Goal: Transaction & Acquisition: Book appointment/travel/reservation

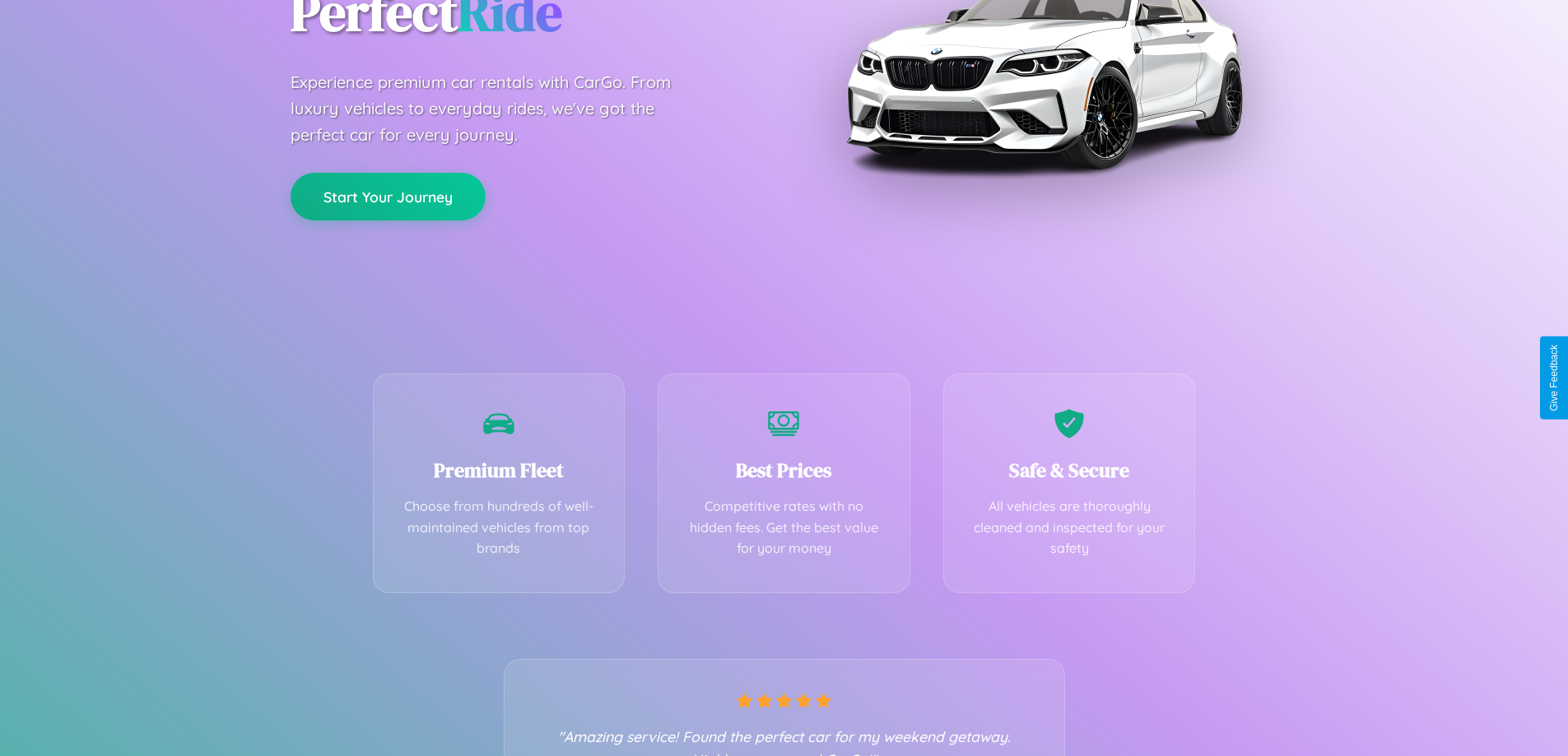
scroll to position [324, 0]
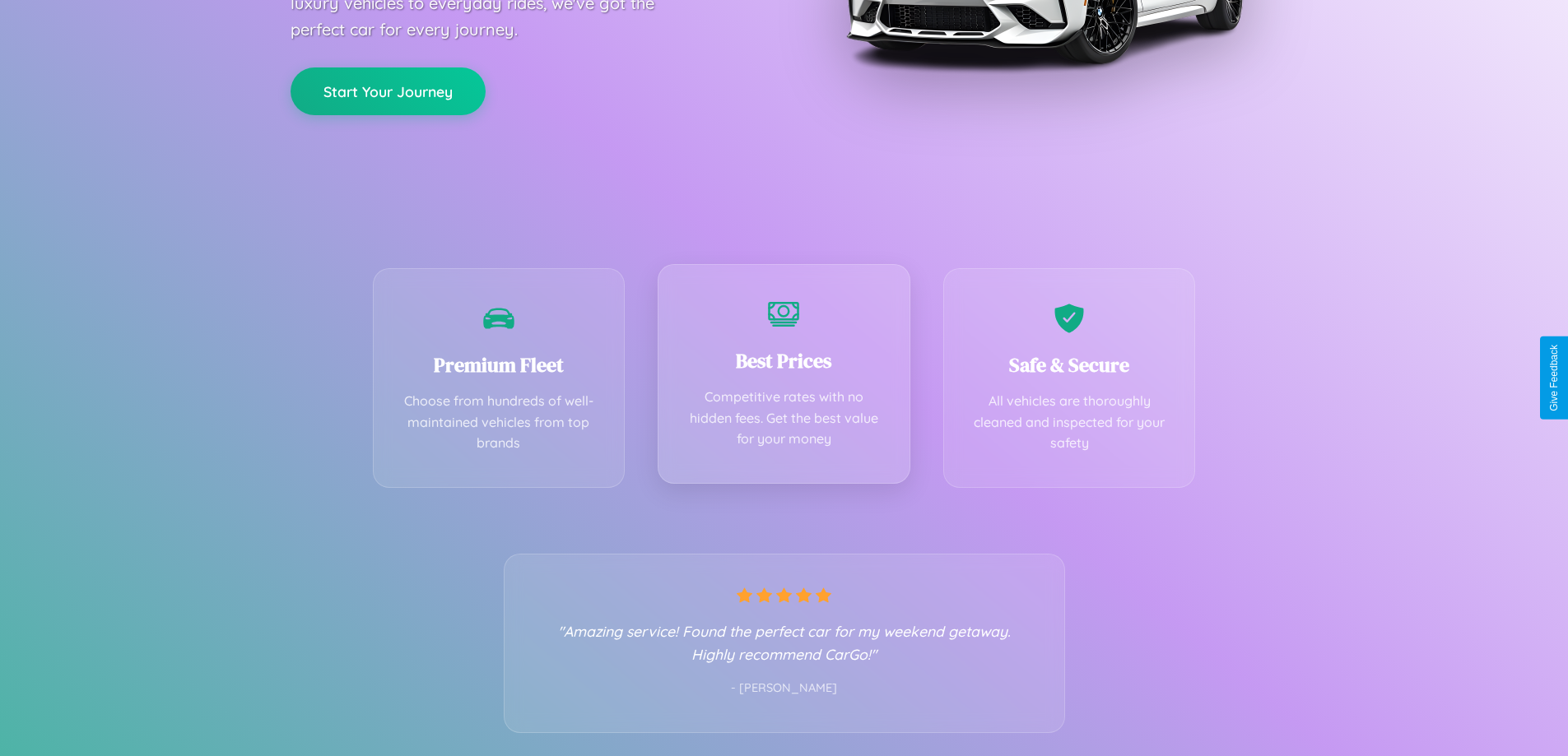
click at [784, 378] on div "Best Prices Competitive rates with no hidden fees. Get the best value for your …" at bounding box center [784, 373] width 253 height 220
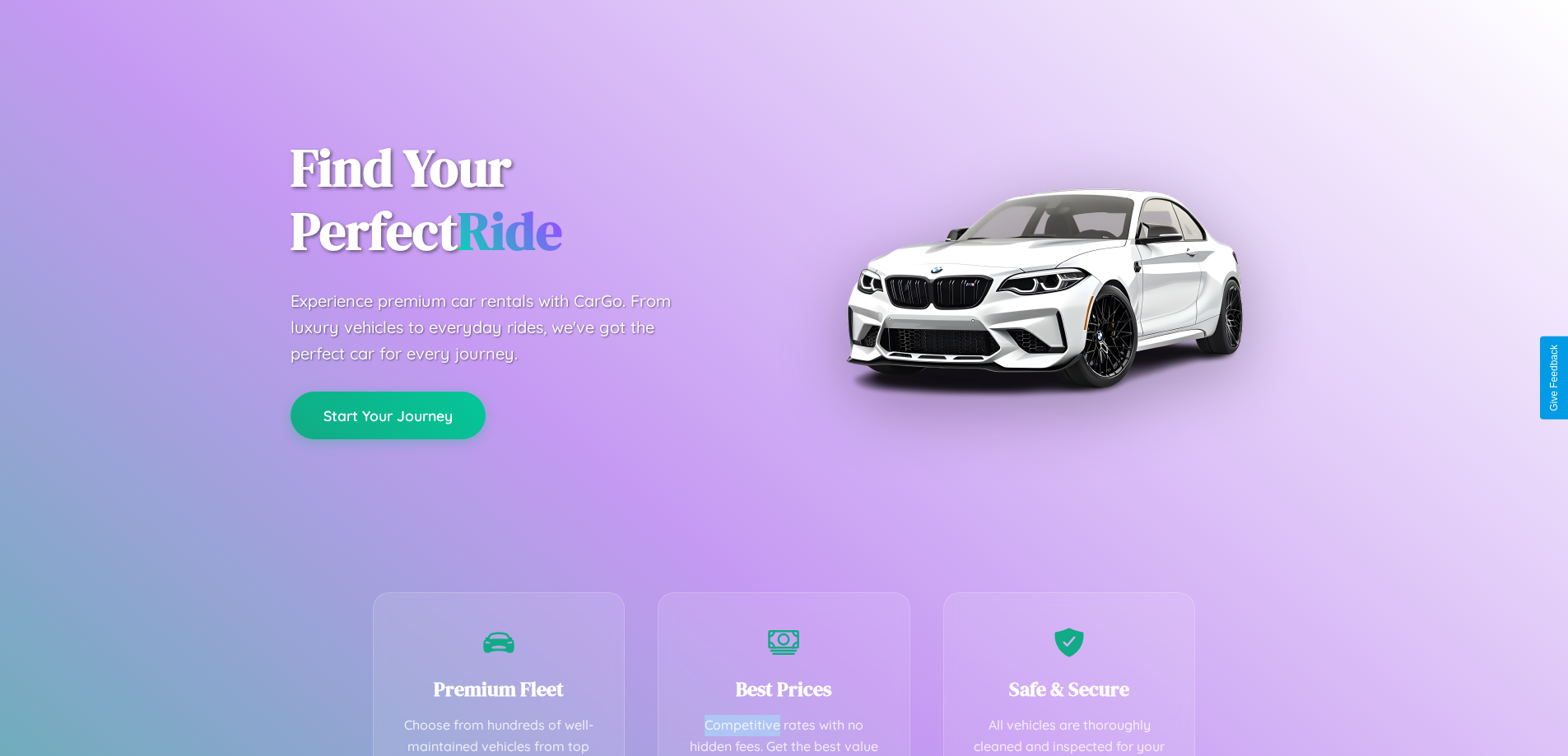
scroll to position [480, 0]
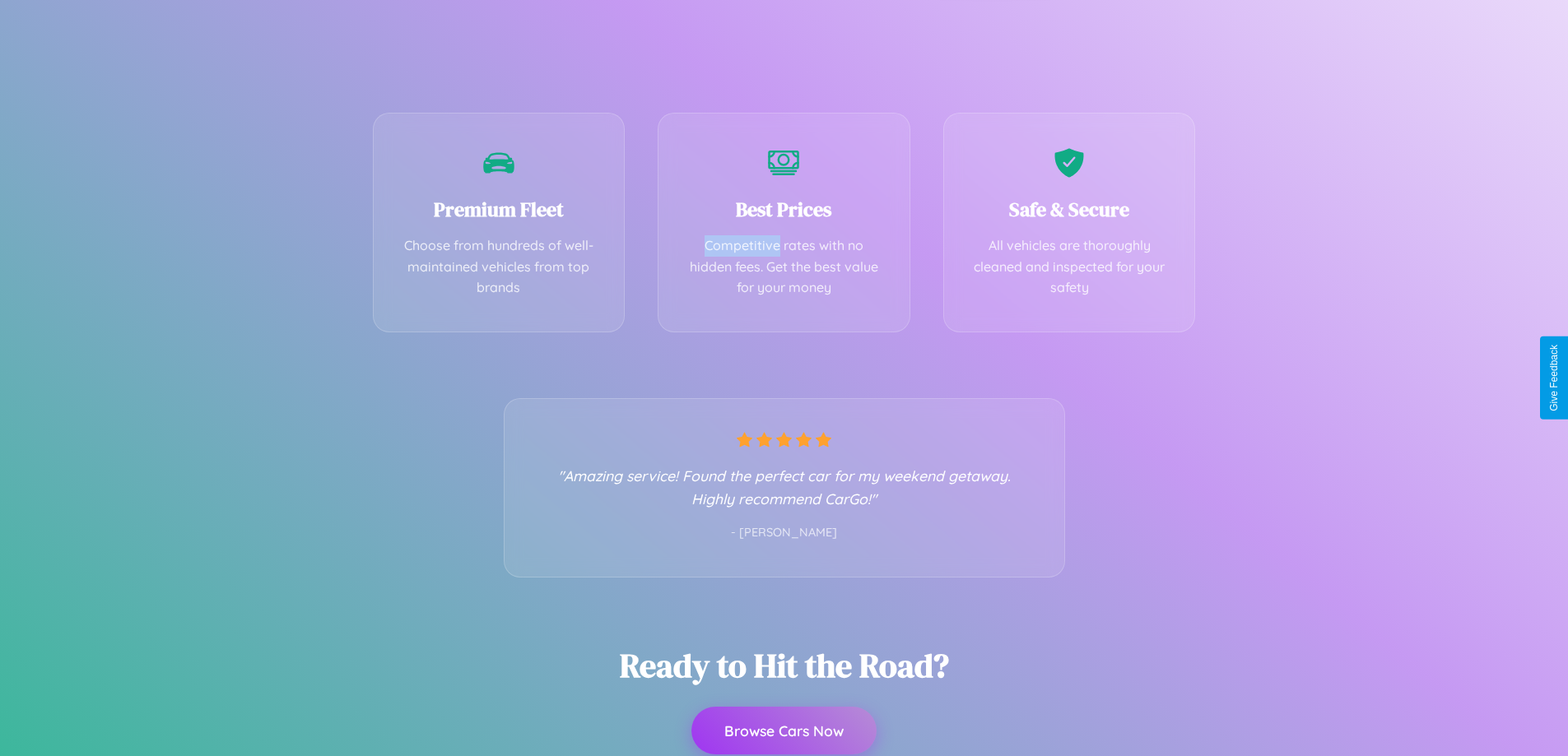
click at [784, 731] on button "Browse Cars Now" at bounding box center [784, 731] width 186 height 48
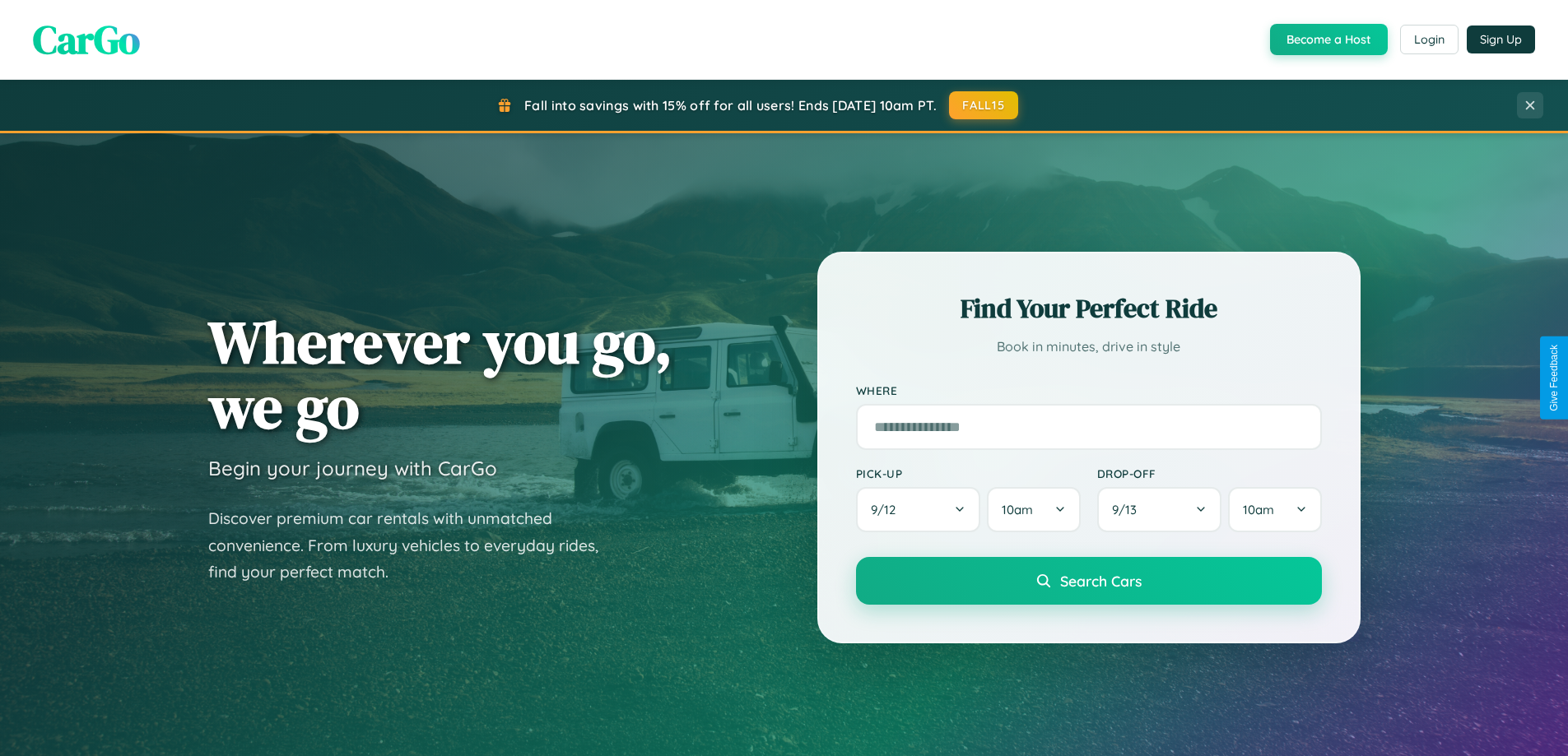
scroll to position [1132, 0]
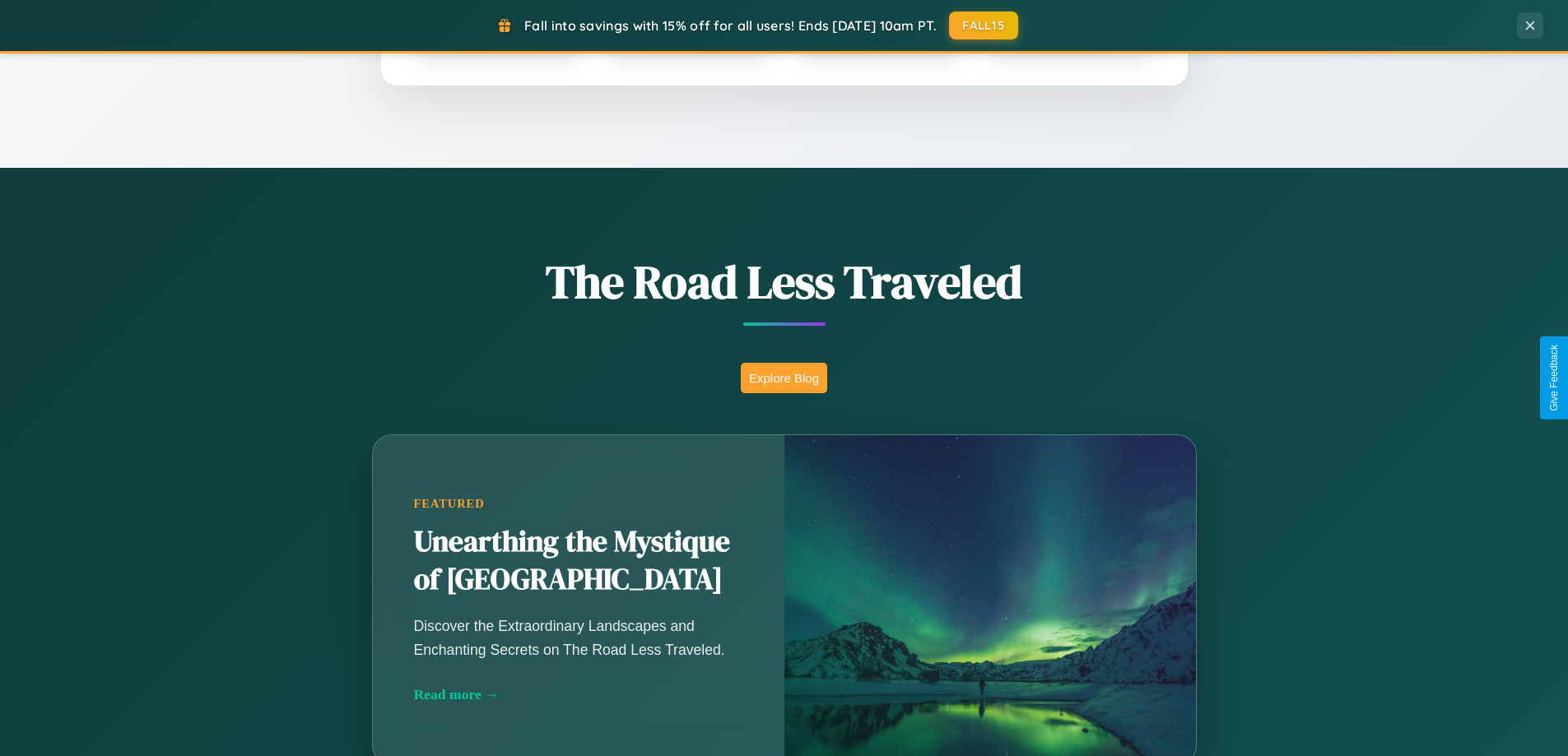
click at [784, 378] on button "Explore Blog" at bounding box center [784, 378] width 86 height 30
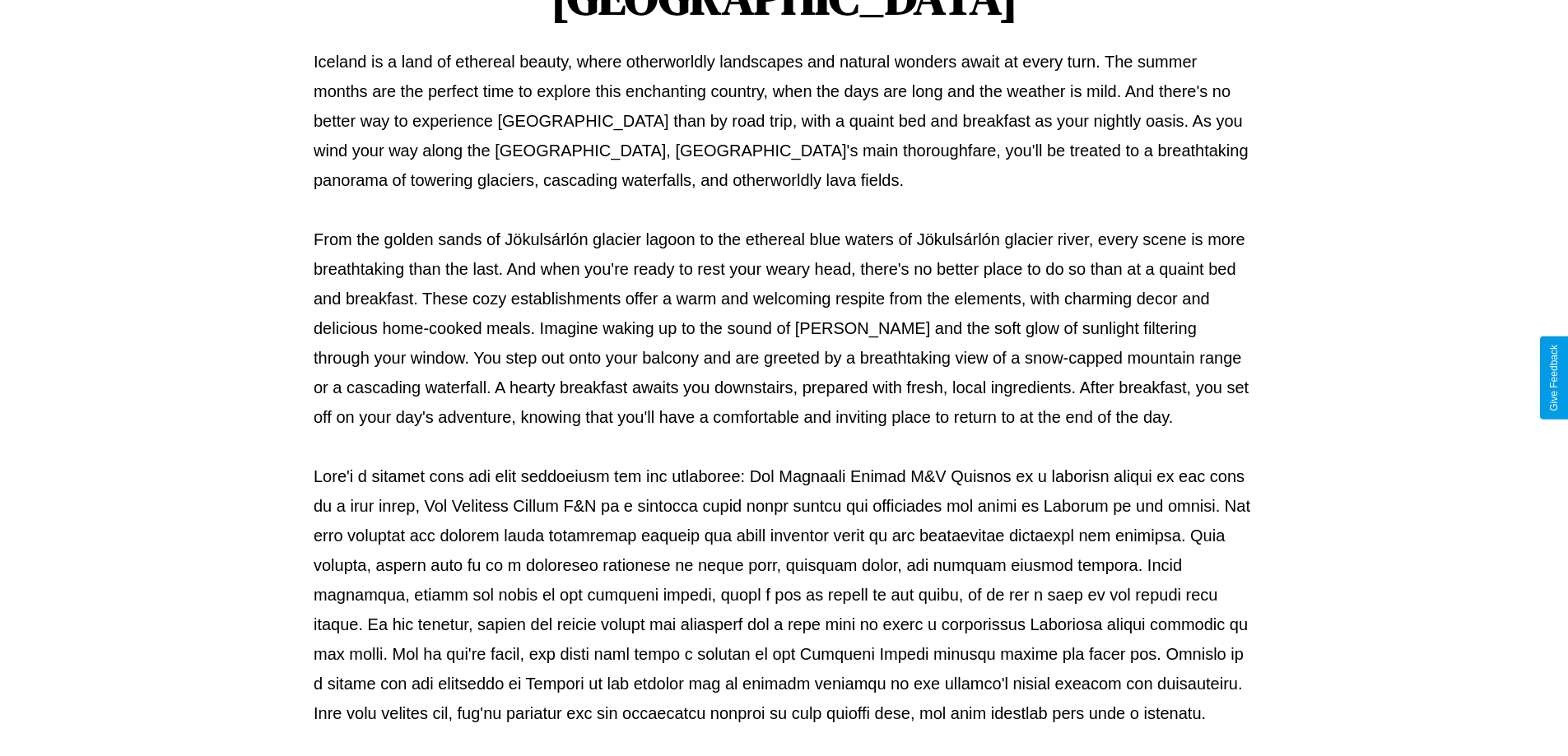
scroll to position [532, 0]
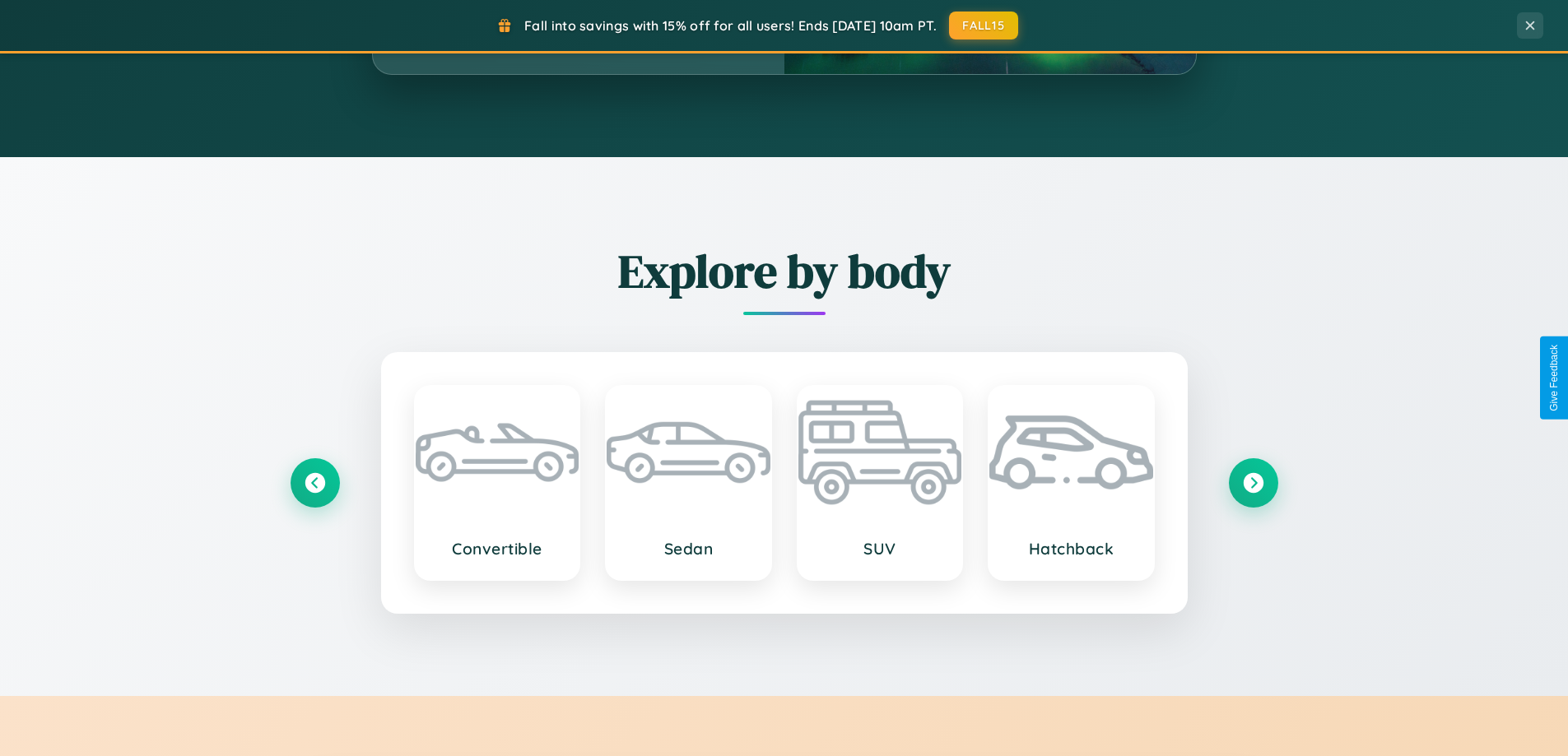
scroll to position [3167, 0]
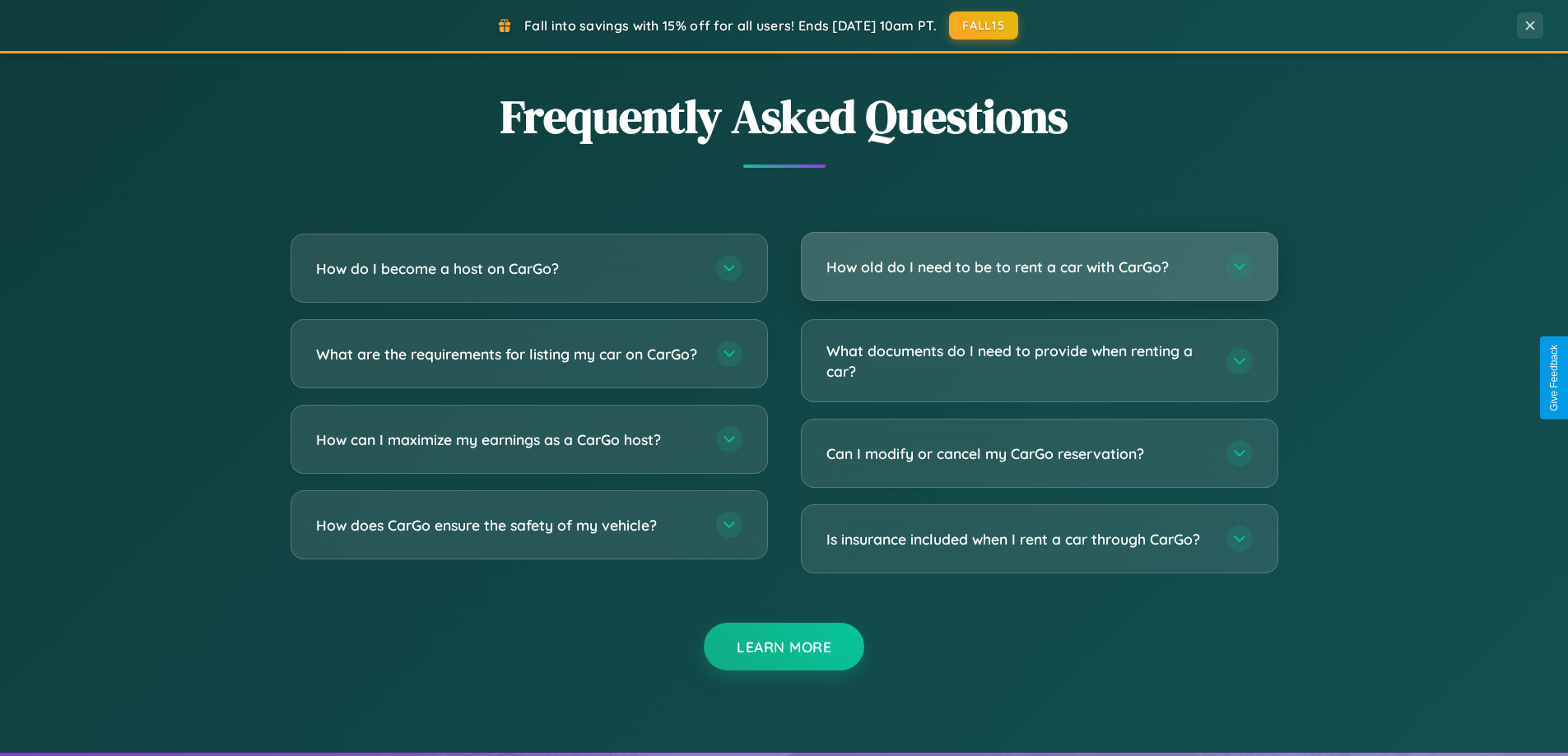
click at [1038, 267] on h3 "How old do I need to be to rent a car with CarGo?" at bounding box center [1018, 267] width 384 height 21
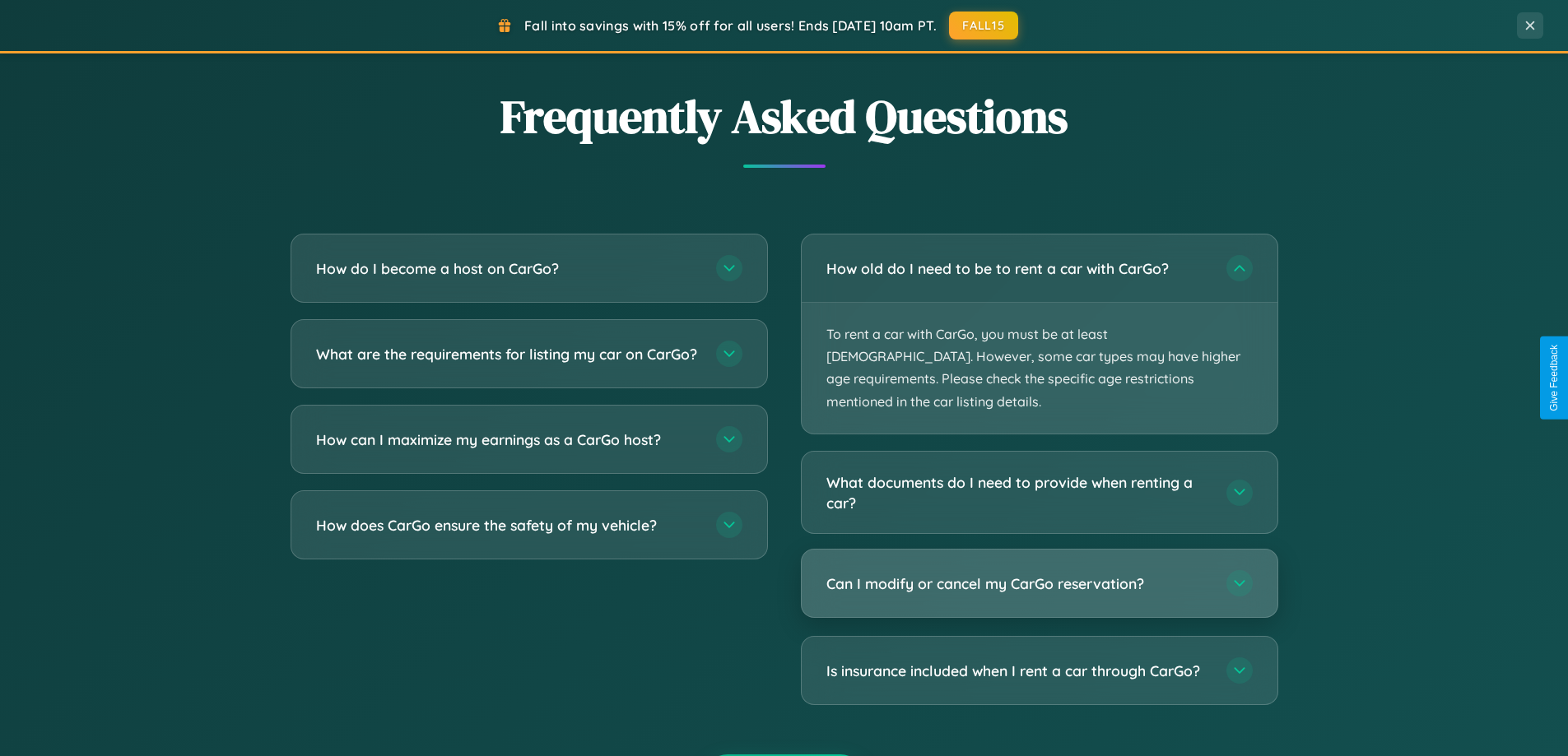
click at [1038, 573] on h3 "Can I modify or cancel my CarGo reservation?" at bounding box center [1018, 583] width 384 height 21
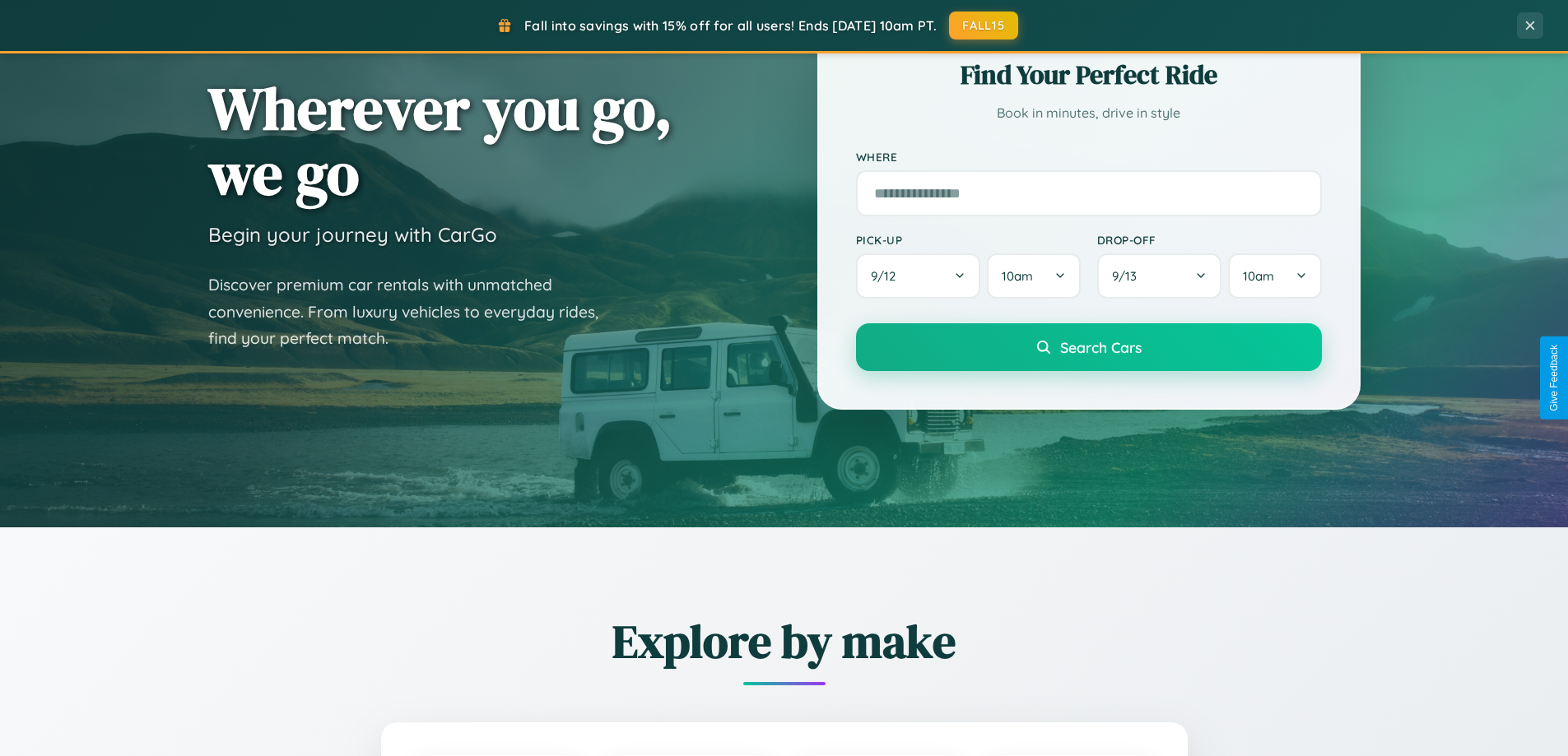
scroll to position [0, 0]
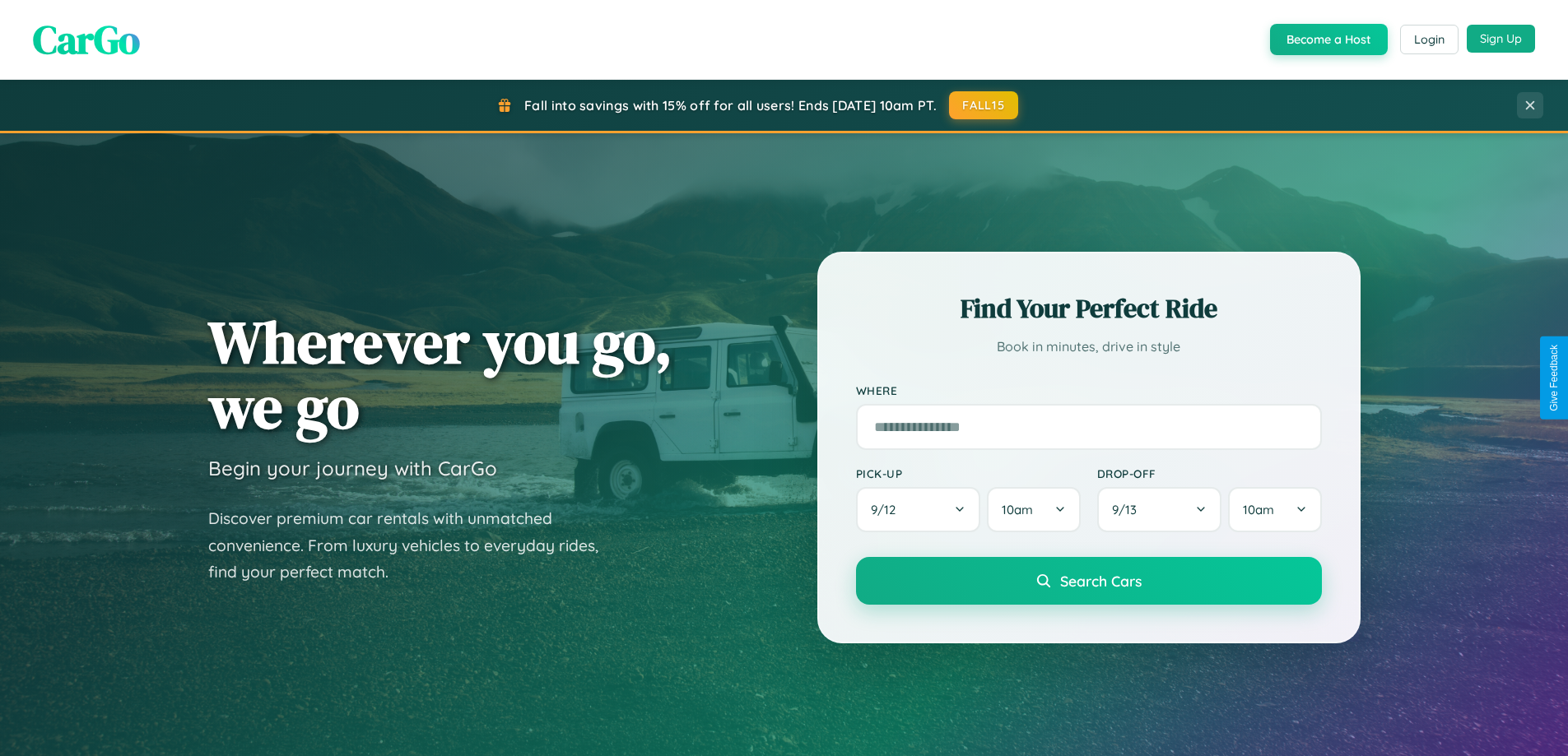
click at [1501, 39] on button "Sign Up" at bounding box center [1501, 38] width 68 height 28
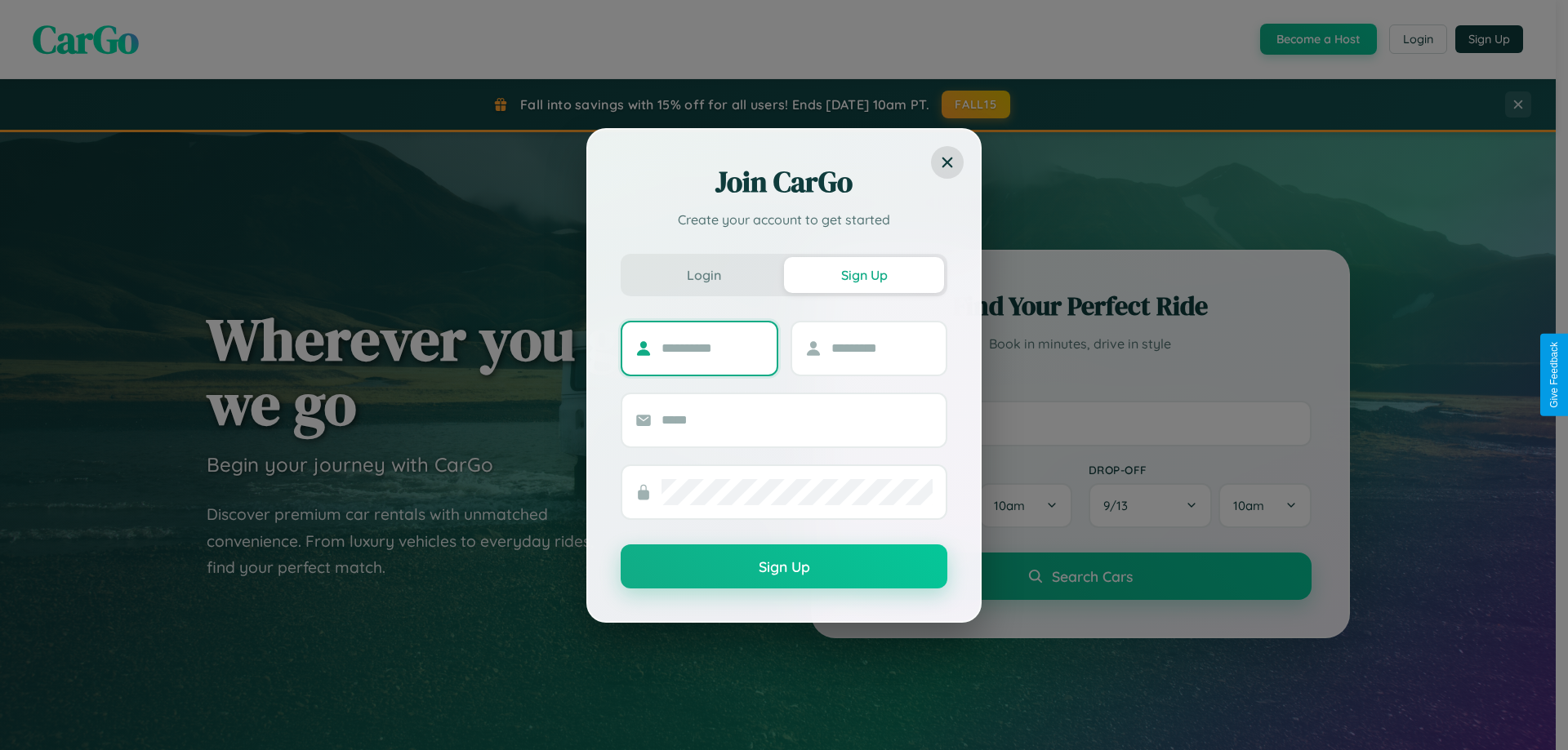
click at [712, 348] on input "text" at bounding box center [711, 348] width 102 height 26
type input "******"
click at [881, 348] on input "text" at bounding box center [882, 348] width 102 height 26
type input "*****"
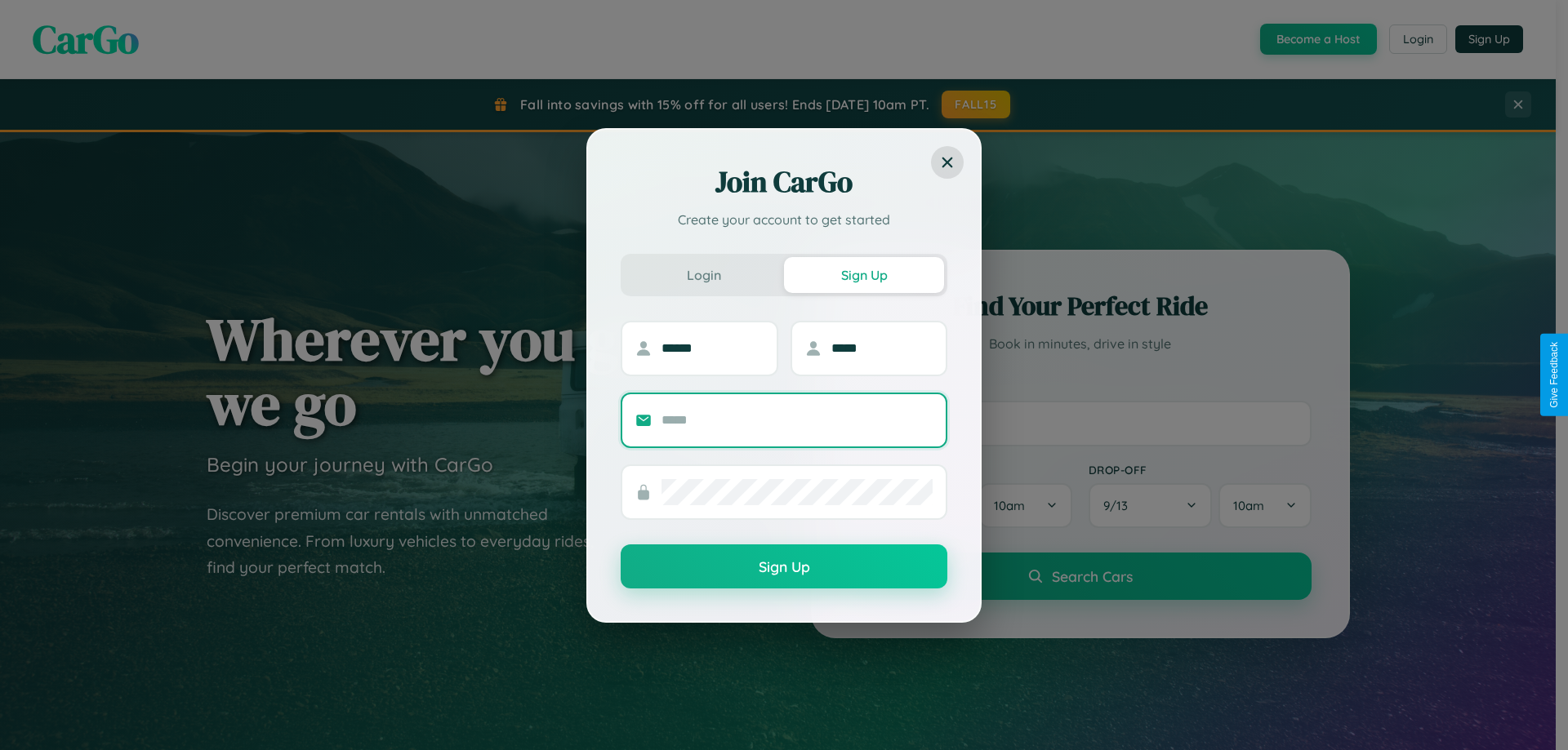
click at [797, 420] on input "text" at bounding box center [797, 420] width 271 height 26
type input "**********"
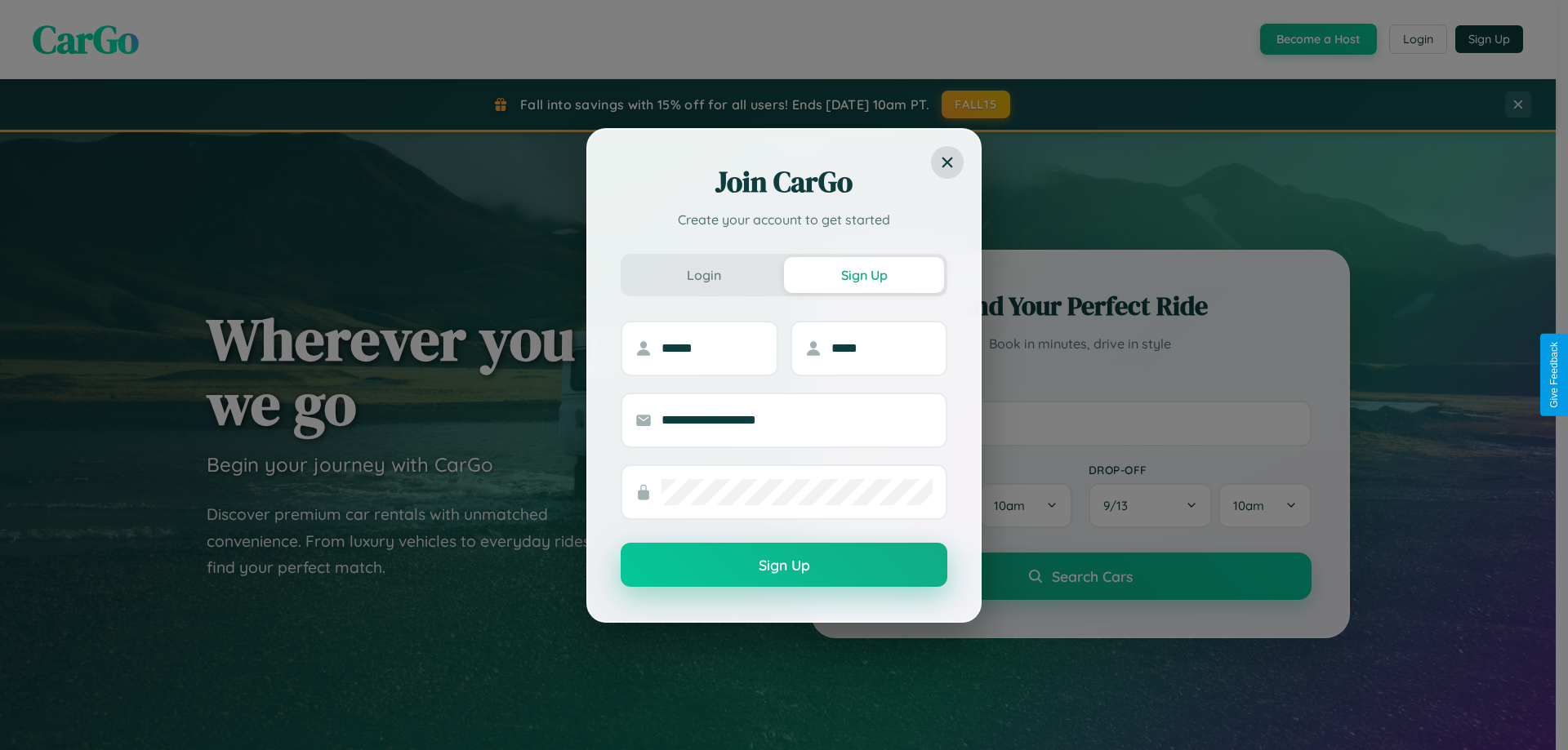
click at [784, 566] on button "Sign Up" at bounding box center [783, 564] width 327 height 44
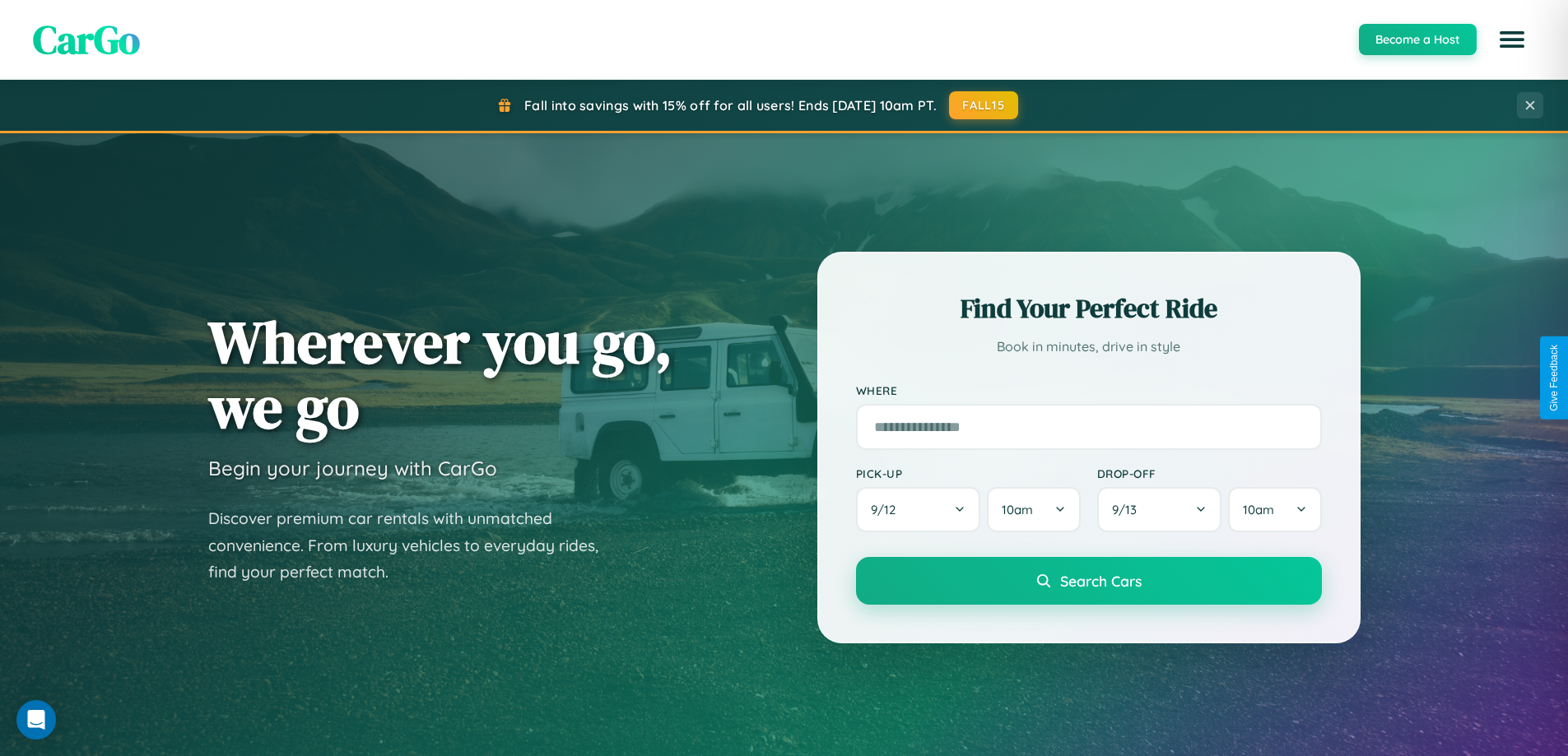
scroll to position [49, 0]
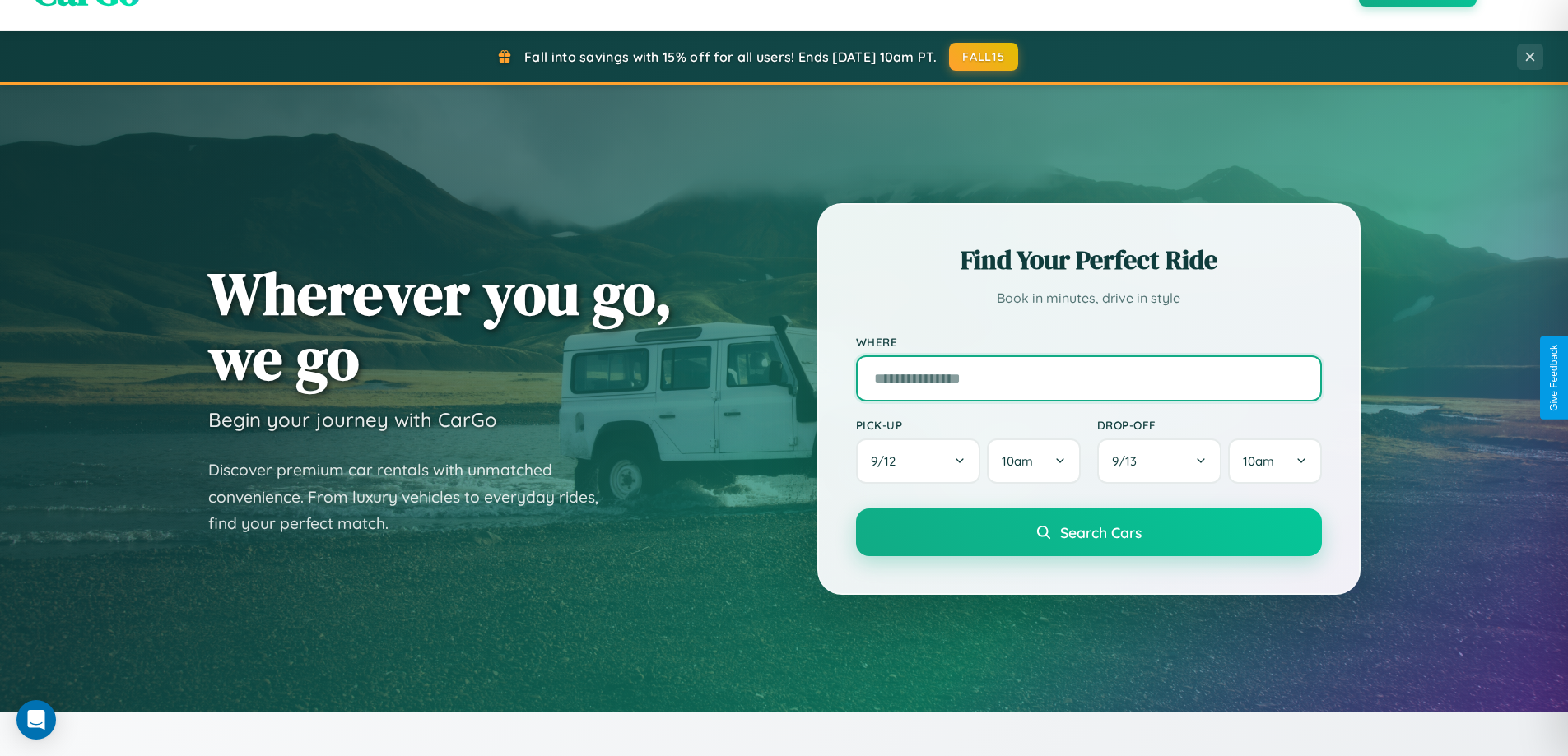
click at [1088, 378] on input "text" at bounding box center [1088, 378] width 466 height 46
type input "**********"
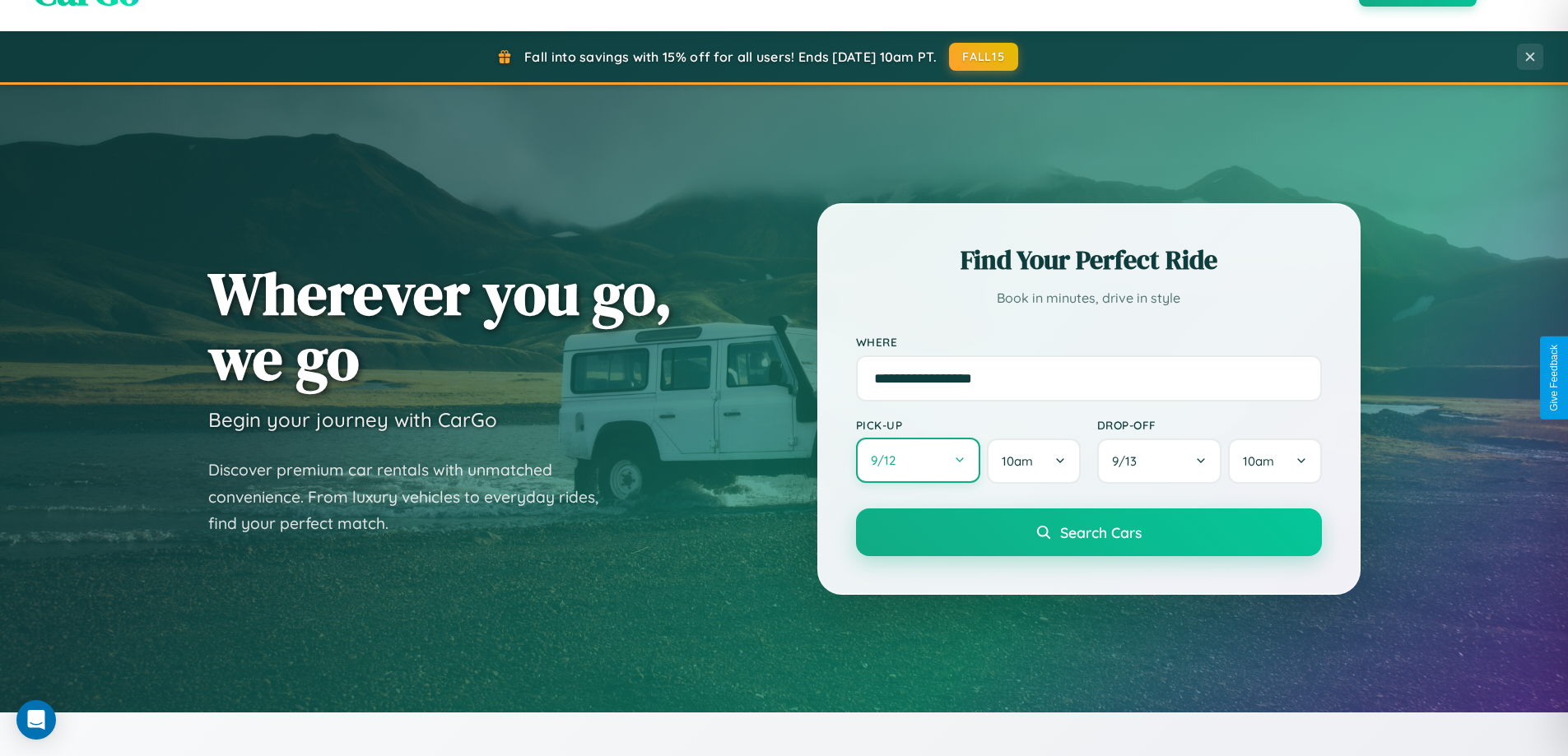
click at [917, 461] on button "9 / 12" at bounding box center [918, 460] width 125 height 45
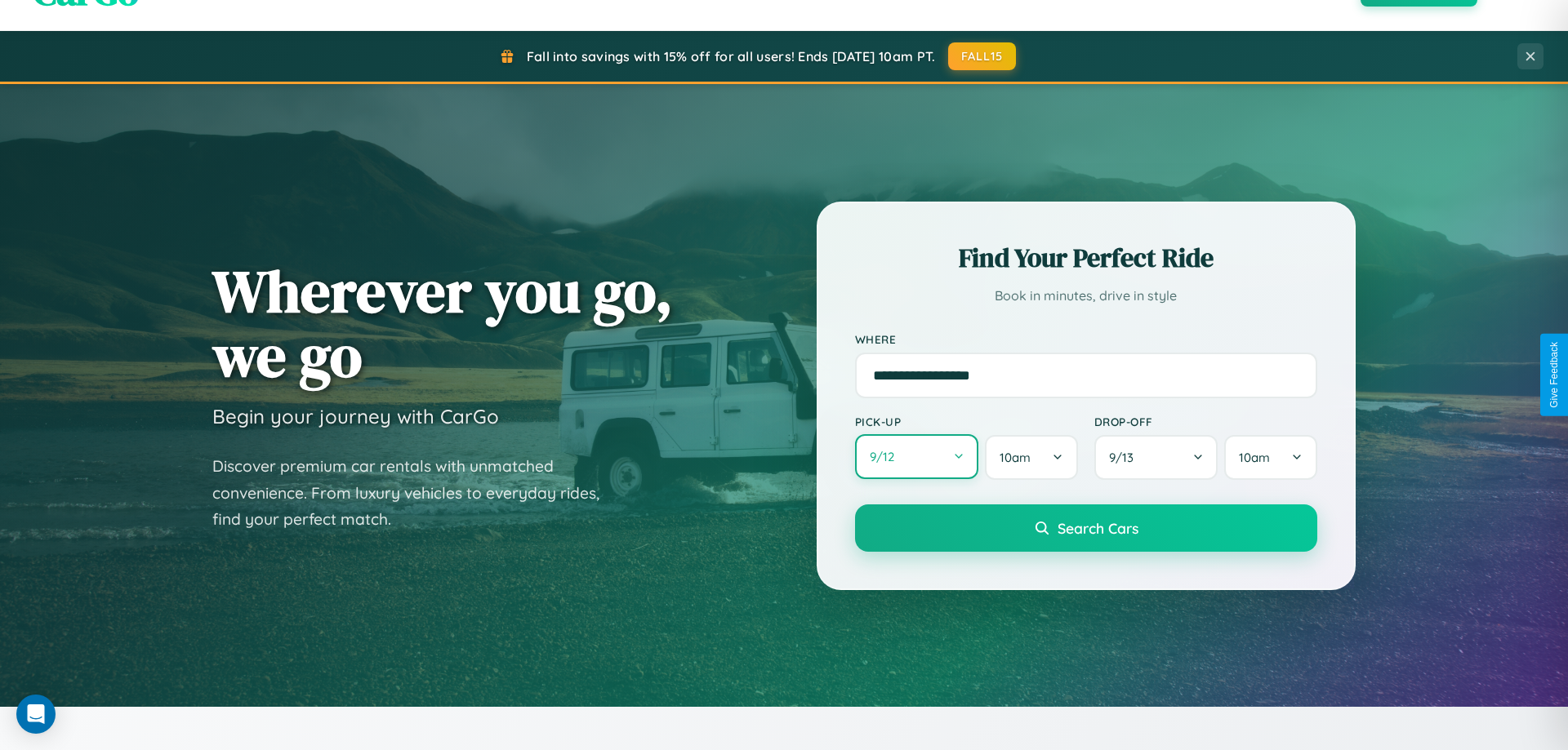
select select "*"
select select "****"
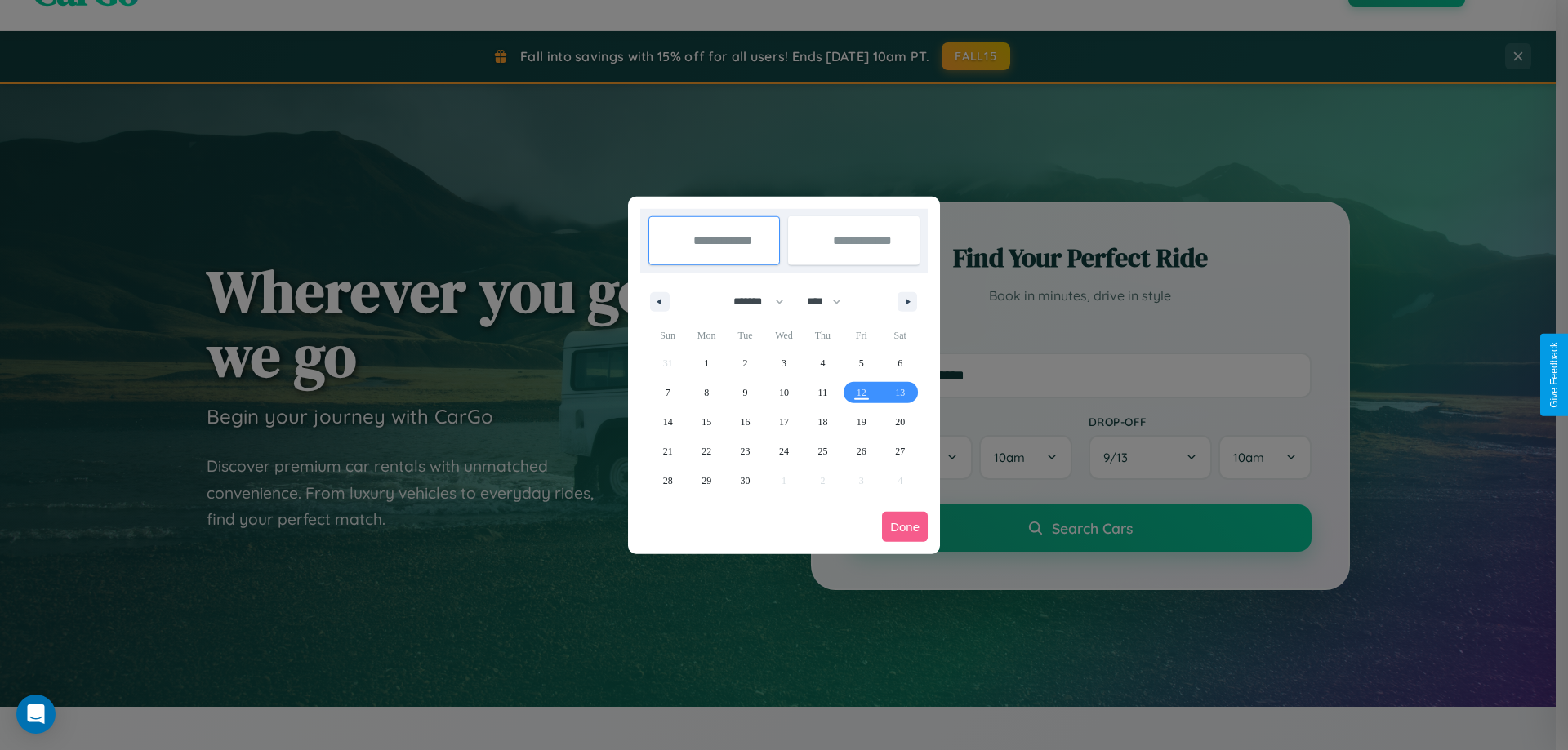
drag, startPoint x: 751, startPoint y: 301, endPoint x: 784, endPoint y: 328, distance: 42.6
click at [751, 301] on select "******* ******** ***** ***** *** **** **** ****** ********* ******* ******** **…" at bounding box center [756, 301] width 70 height 27
select select "*"
click at [831, 301] on select "**** **** **** **** **** **** **** **** **** **** **** **** **** **** **** ****…" at bounding box center [823, 301] width 49 height 27
select select "****"
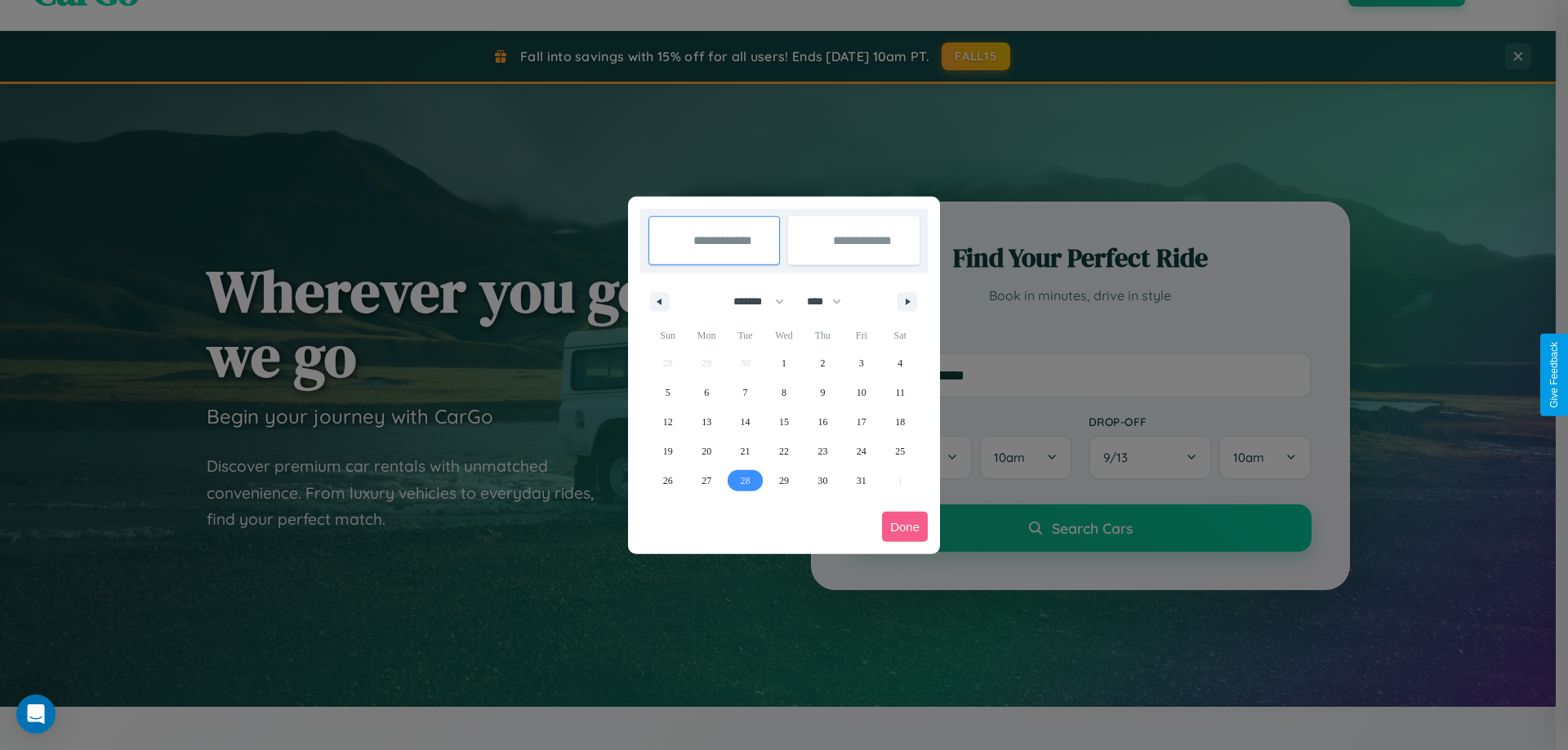
click at [744, 480] on span "28" at bounding box center [745, 481] width 10 height 29
type input "**********"
click at [907, 301] on icon "button" at bounding box center [910, 301] width 8 height 7
select select "*"
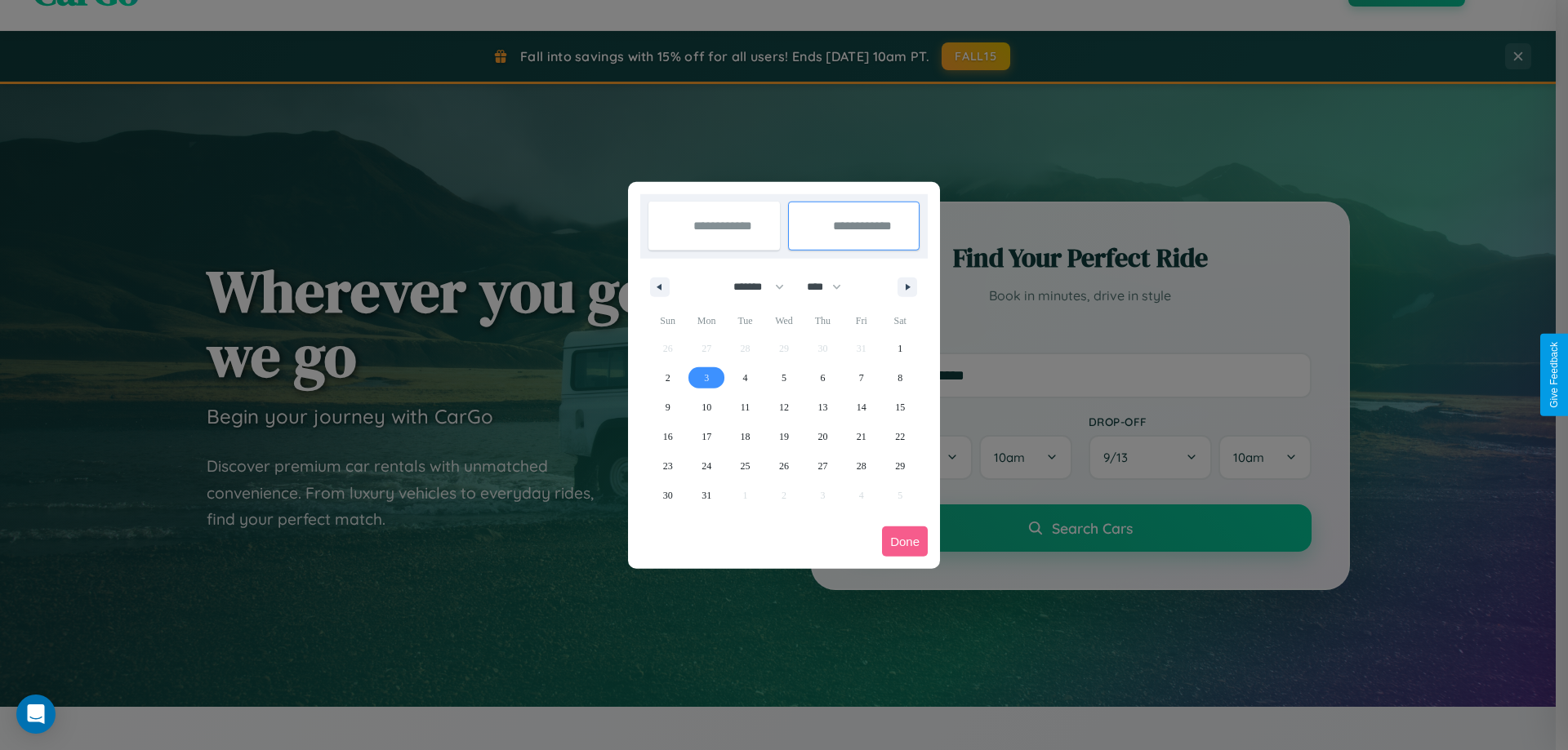
click at [706, 377] on span "3" at bounding box center [706, 378] width 5 height 29
type input "**********"
select select "*"
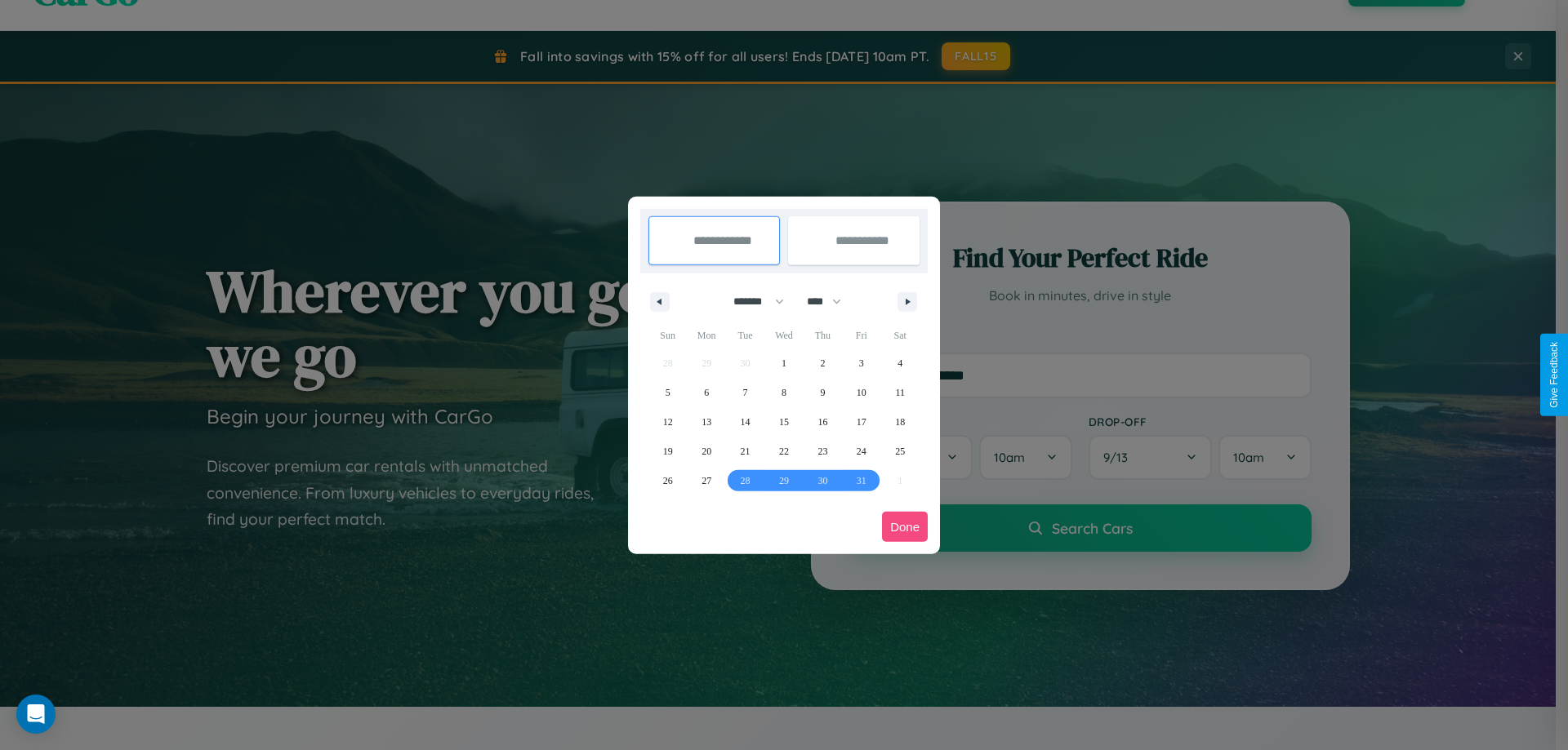
click at [904, 526] on button "Done" at bounding box center [904, 526] width 46 height 30
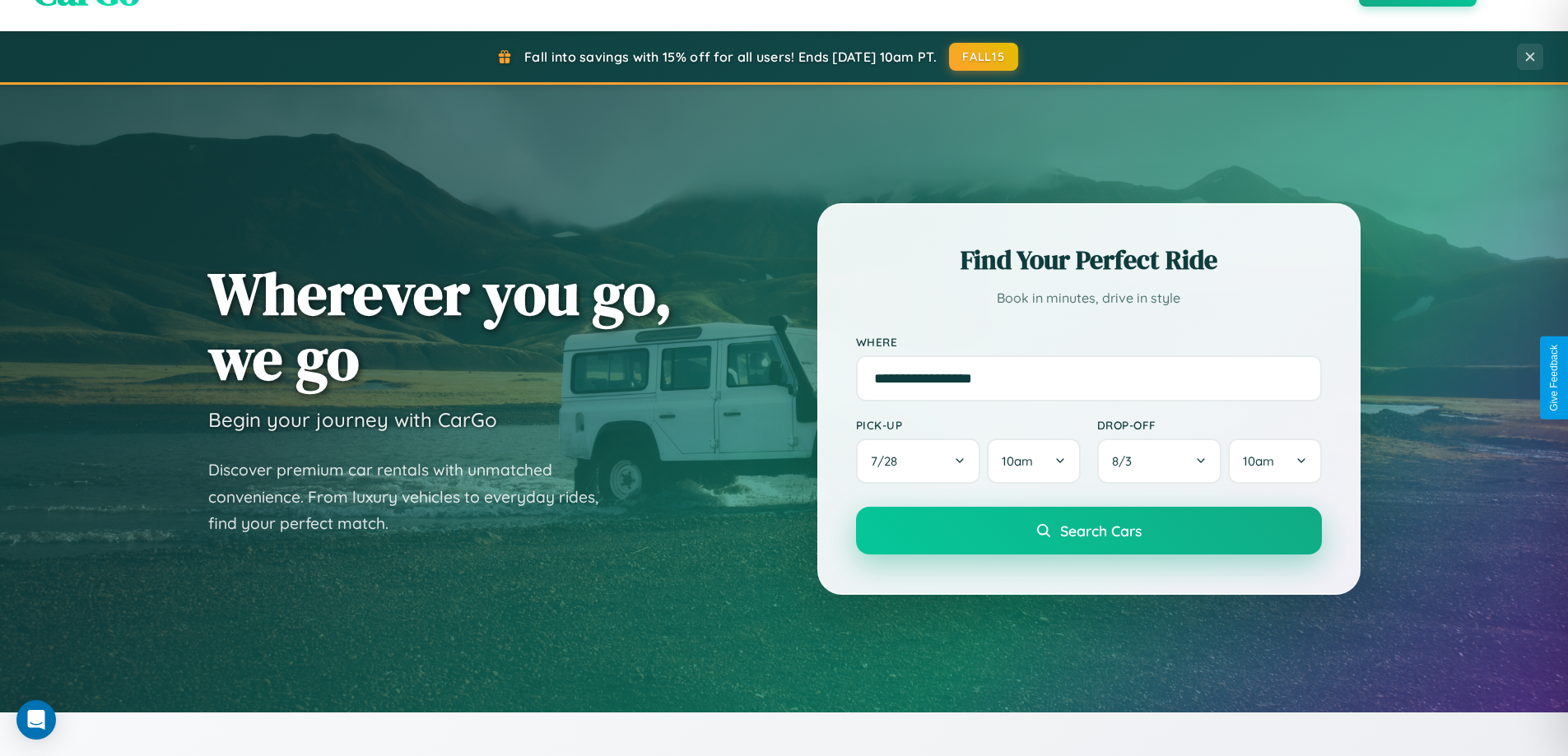
click at [1088, 530] on span "Search Cars" at bounding box center [1100, 530] width 81 height 19
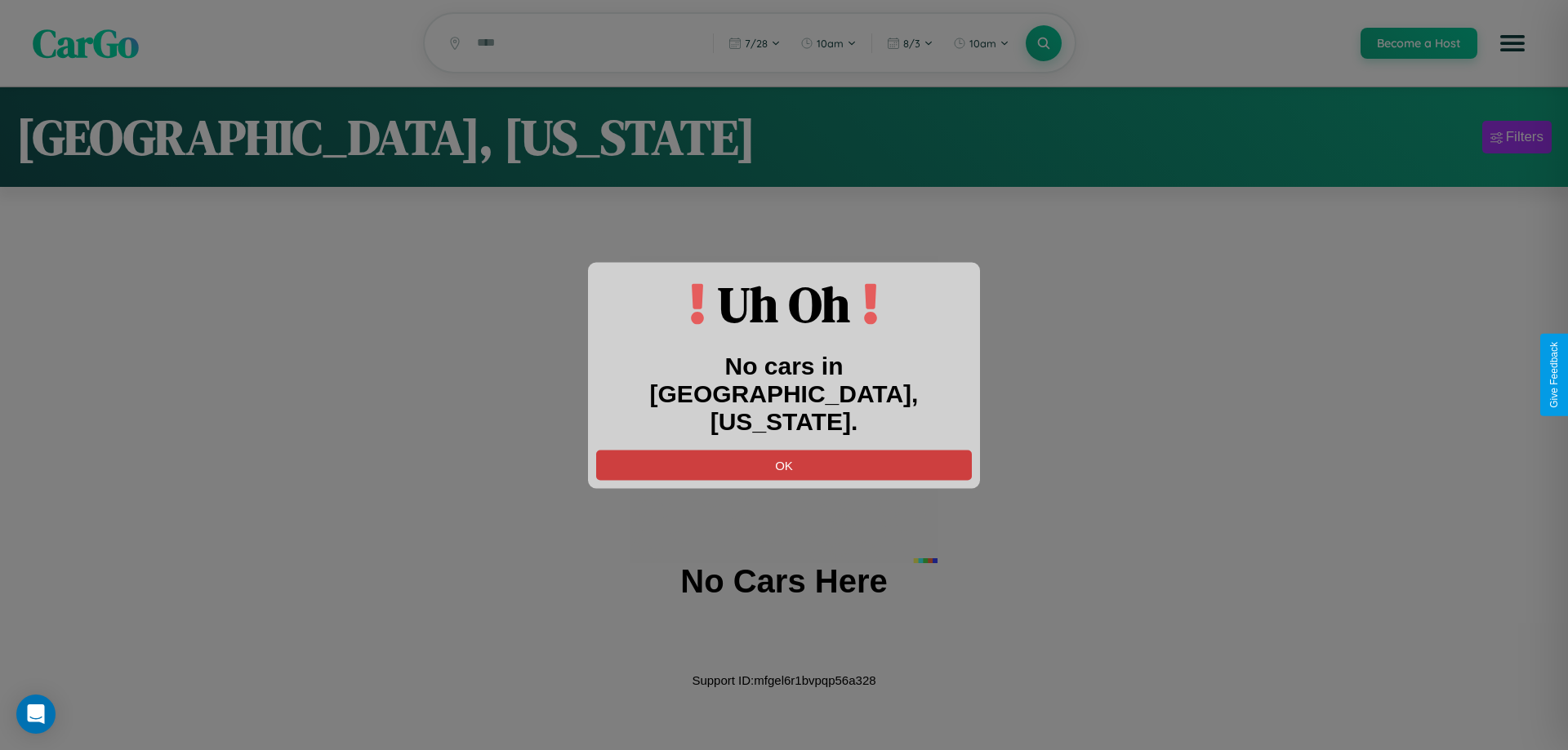
click at [784, 450] on button "OK" at bounding box center [784, 464] width 376 height 30
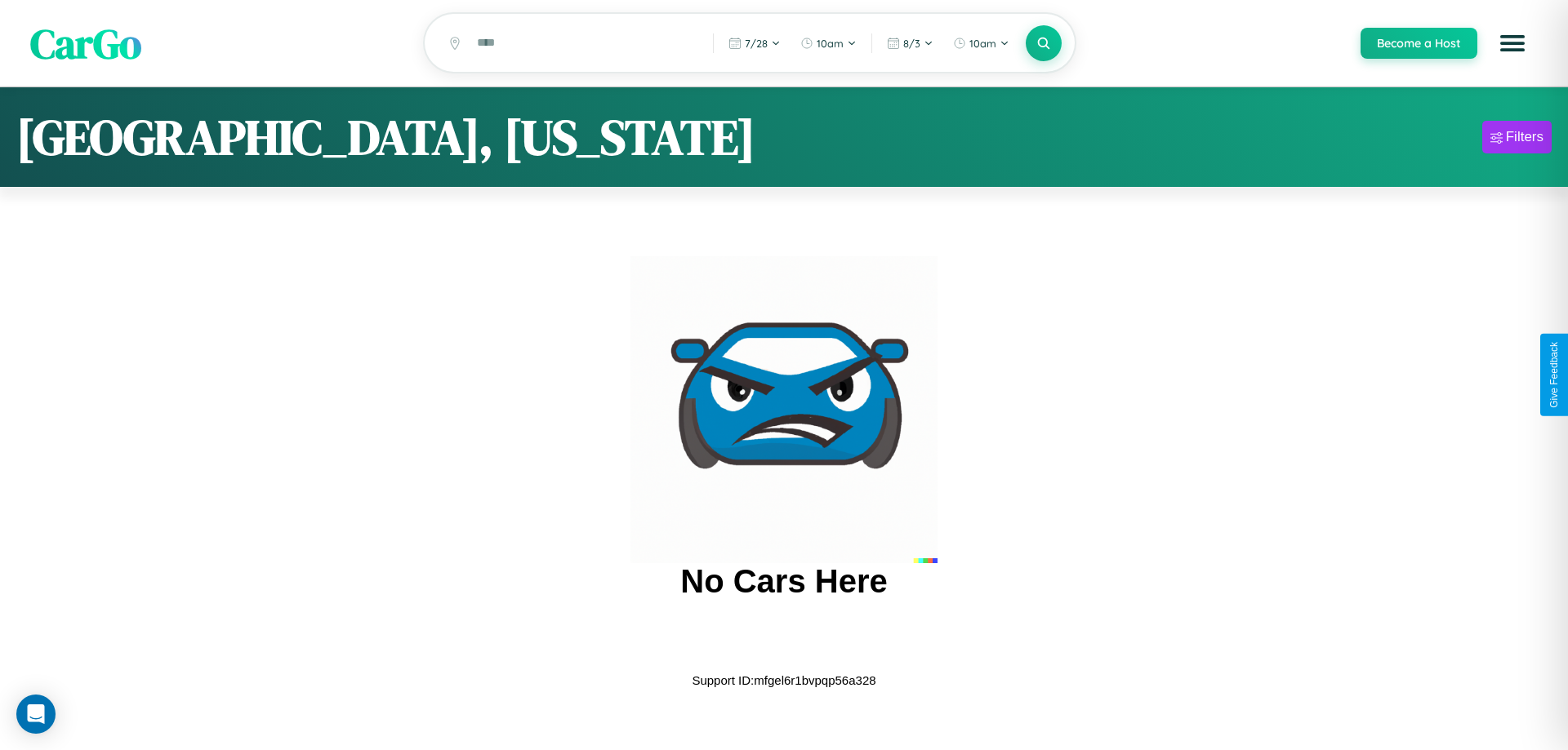
click at [85, 44] on span "CarGo" at bounding box center [85, 43] width 111 height 56
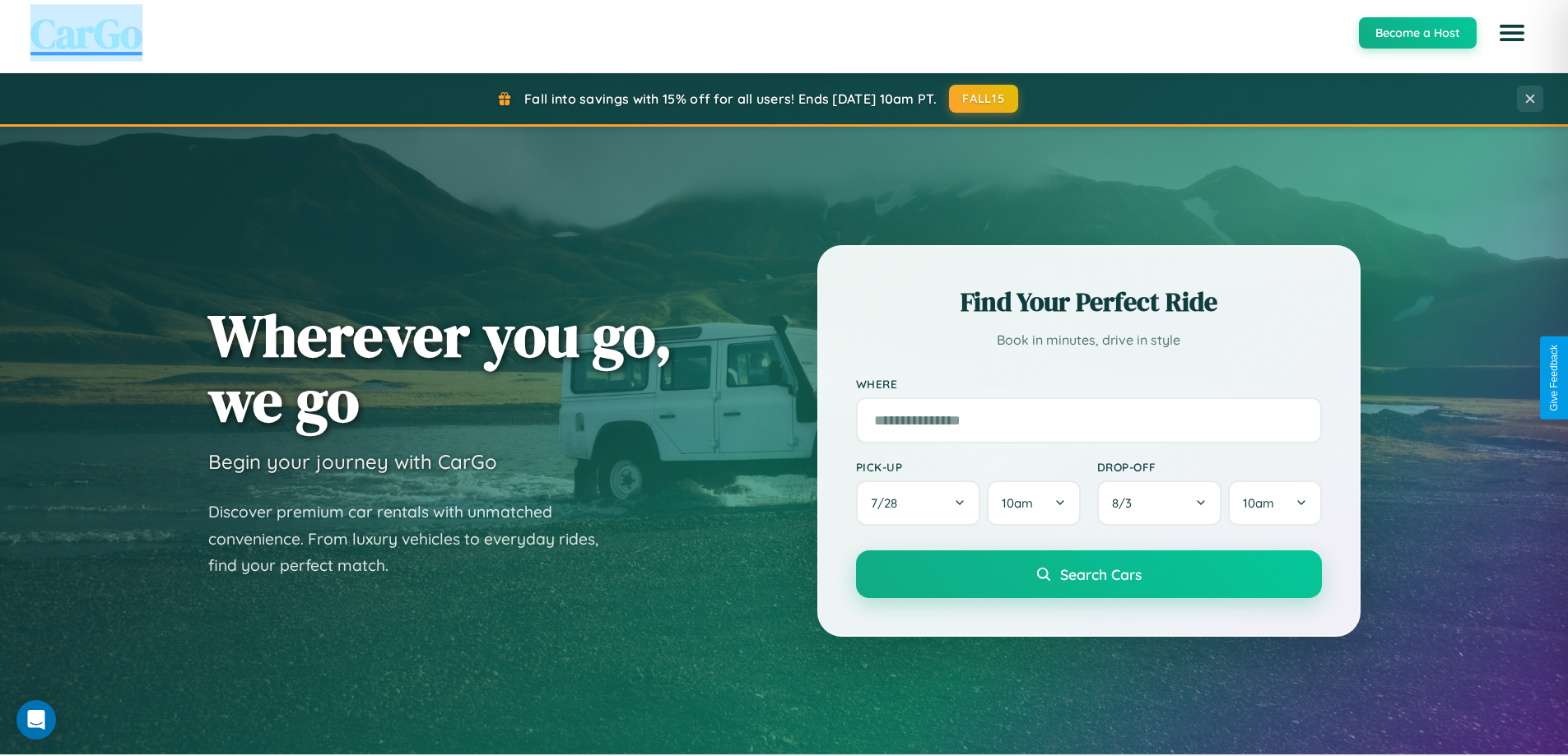
scroll to position [709, 0]
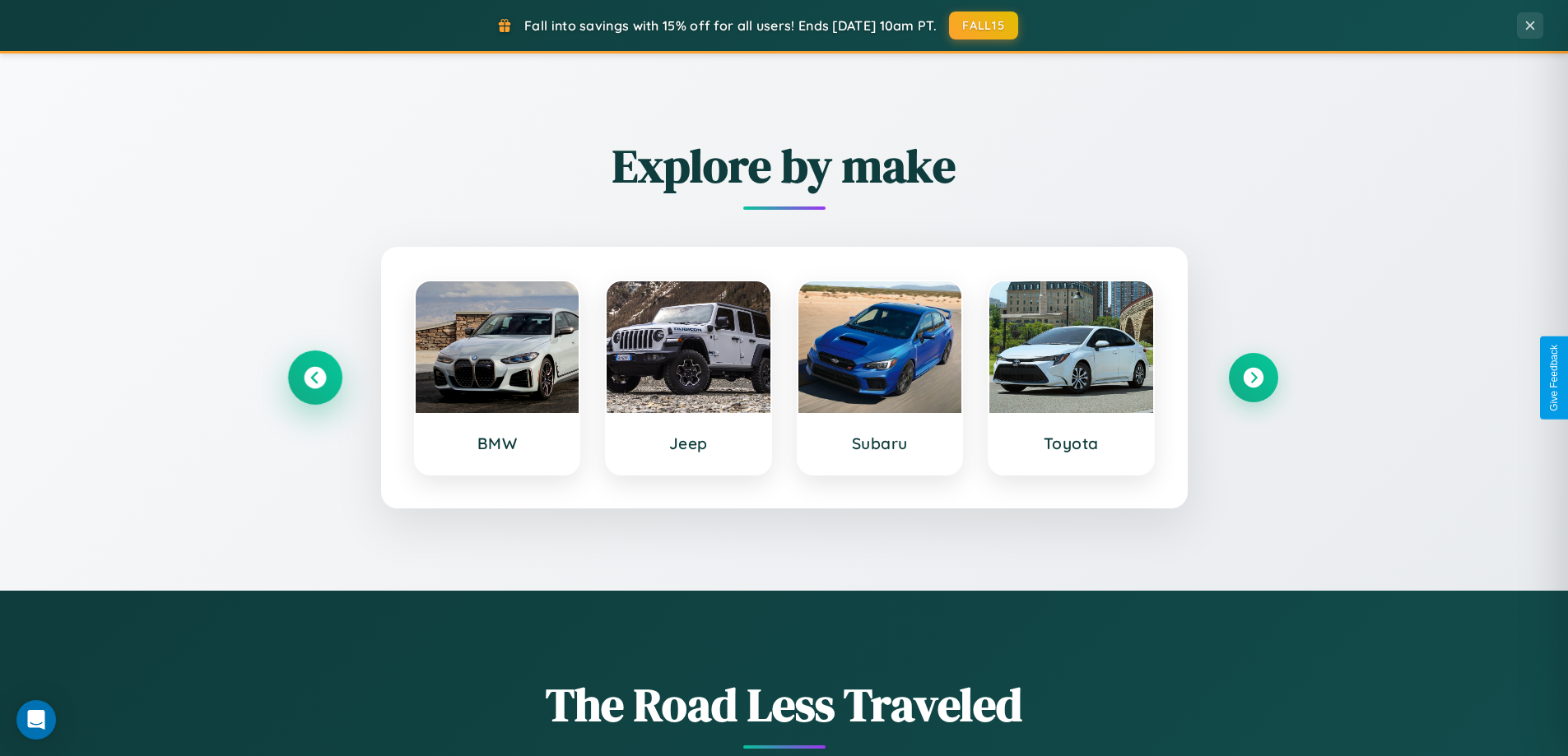
click at [315, 378] on icon at bounding box center [315, 378] width 22 height 22
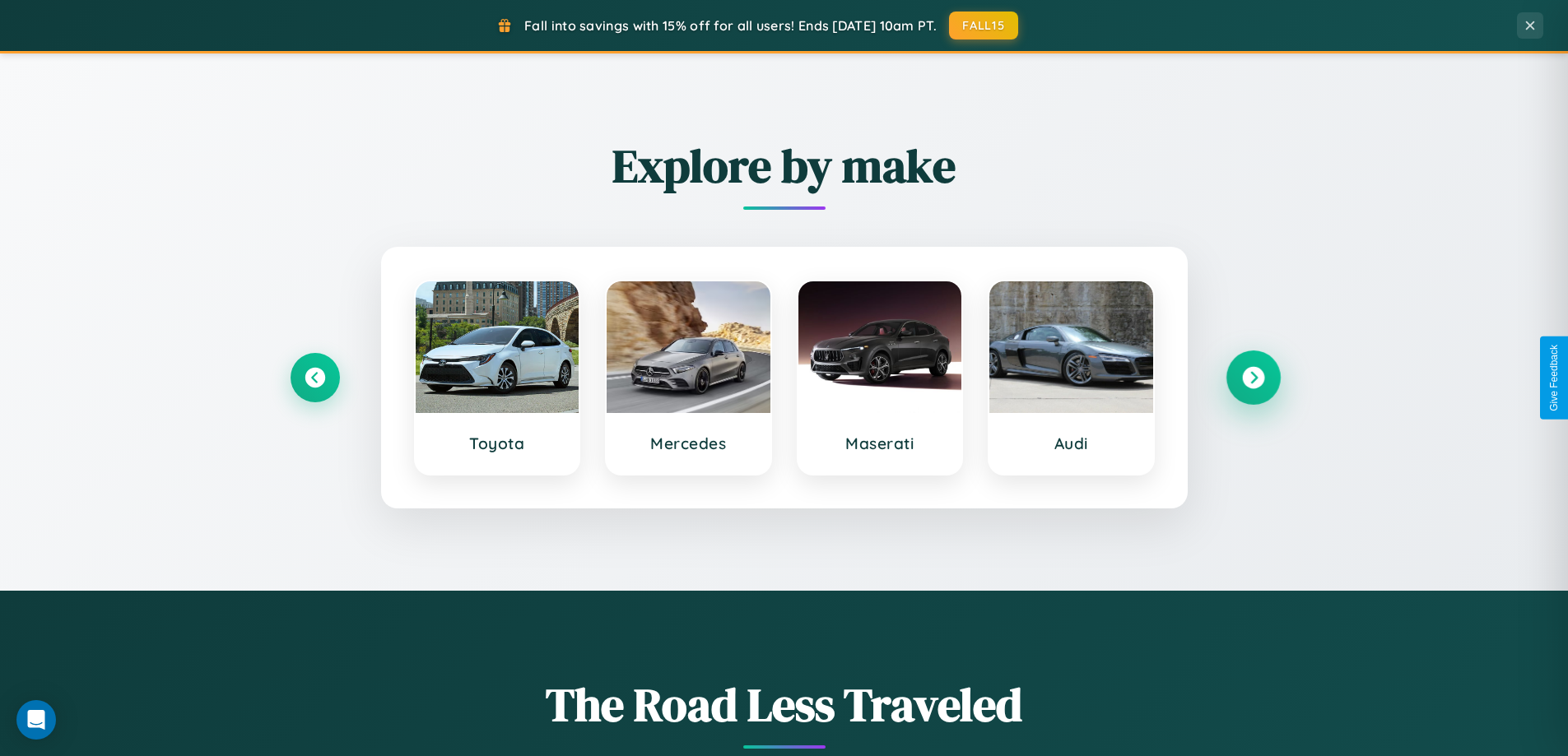
click at [1252, 378] on icon at bounding box center [1252, 378] width 22 height 22
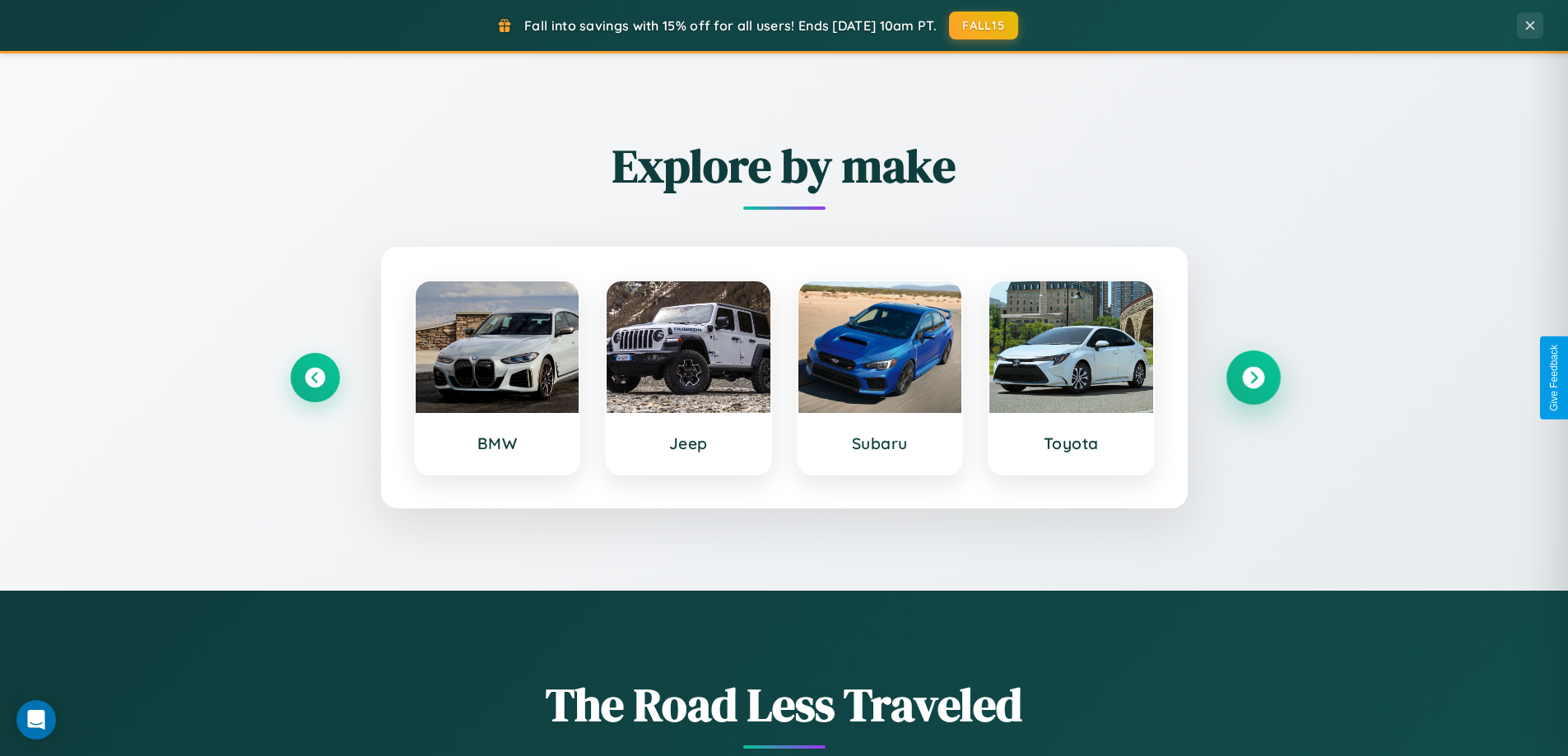
click at [1252, 378] on icon at bounding box center [1252, 378] width 22 height 22
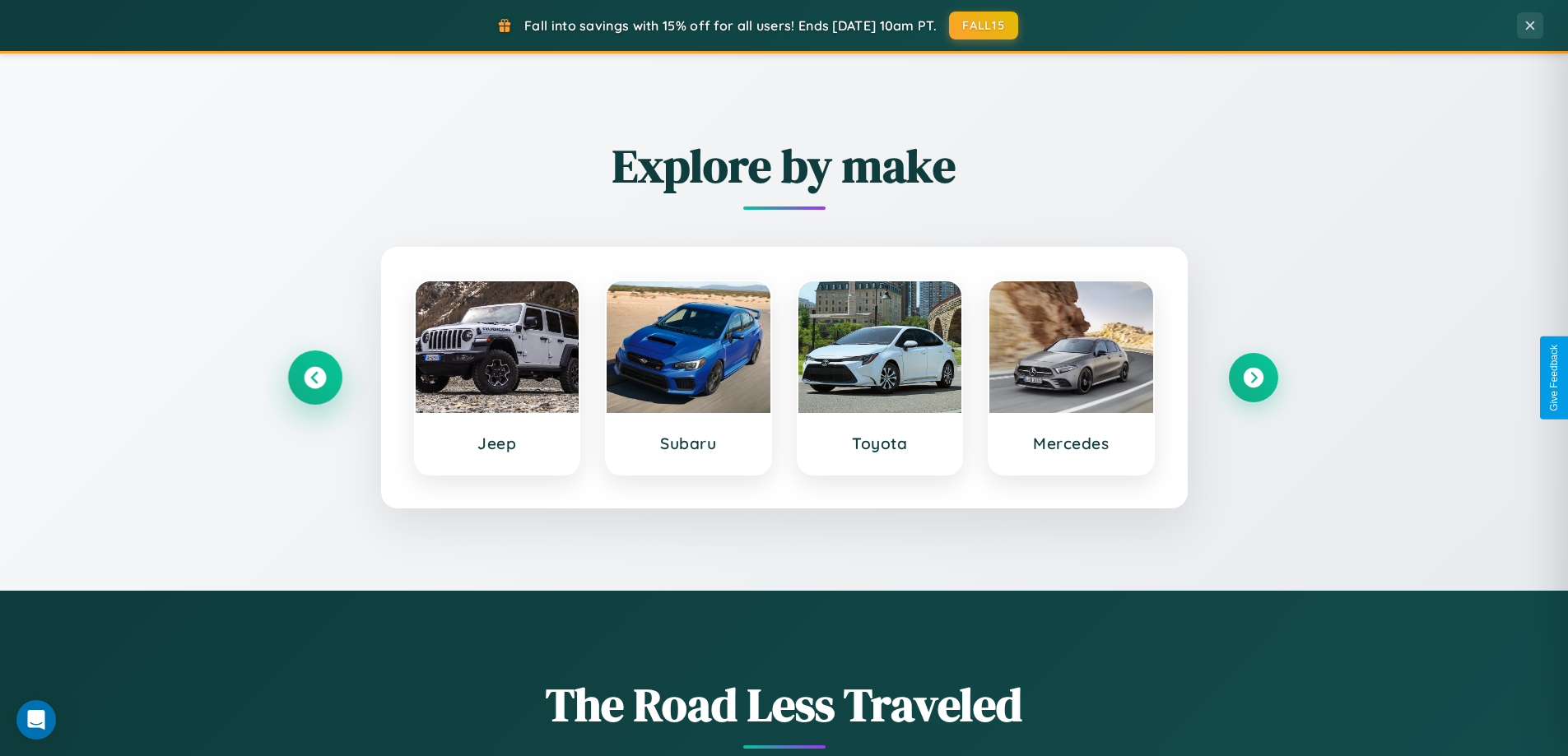
click at [315, 378] on icon at bounding box center [315, 378] width 22 height 22
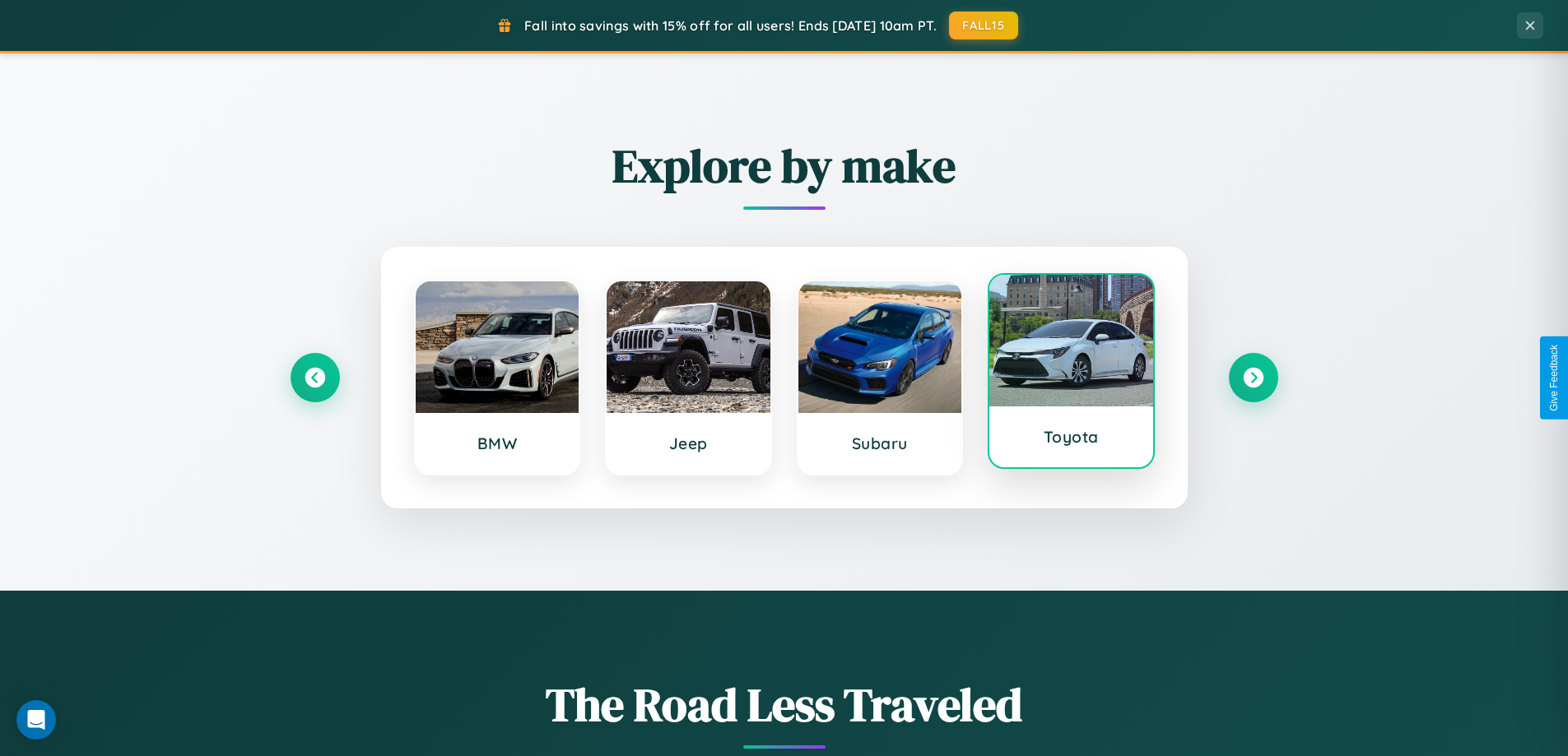
click at [1071, 374] on div at bounding box center [1072, 340] width 164 height 132
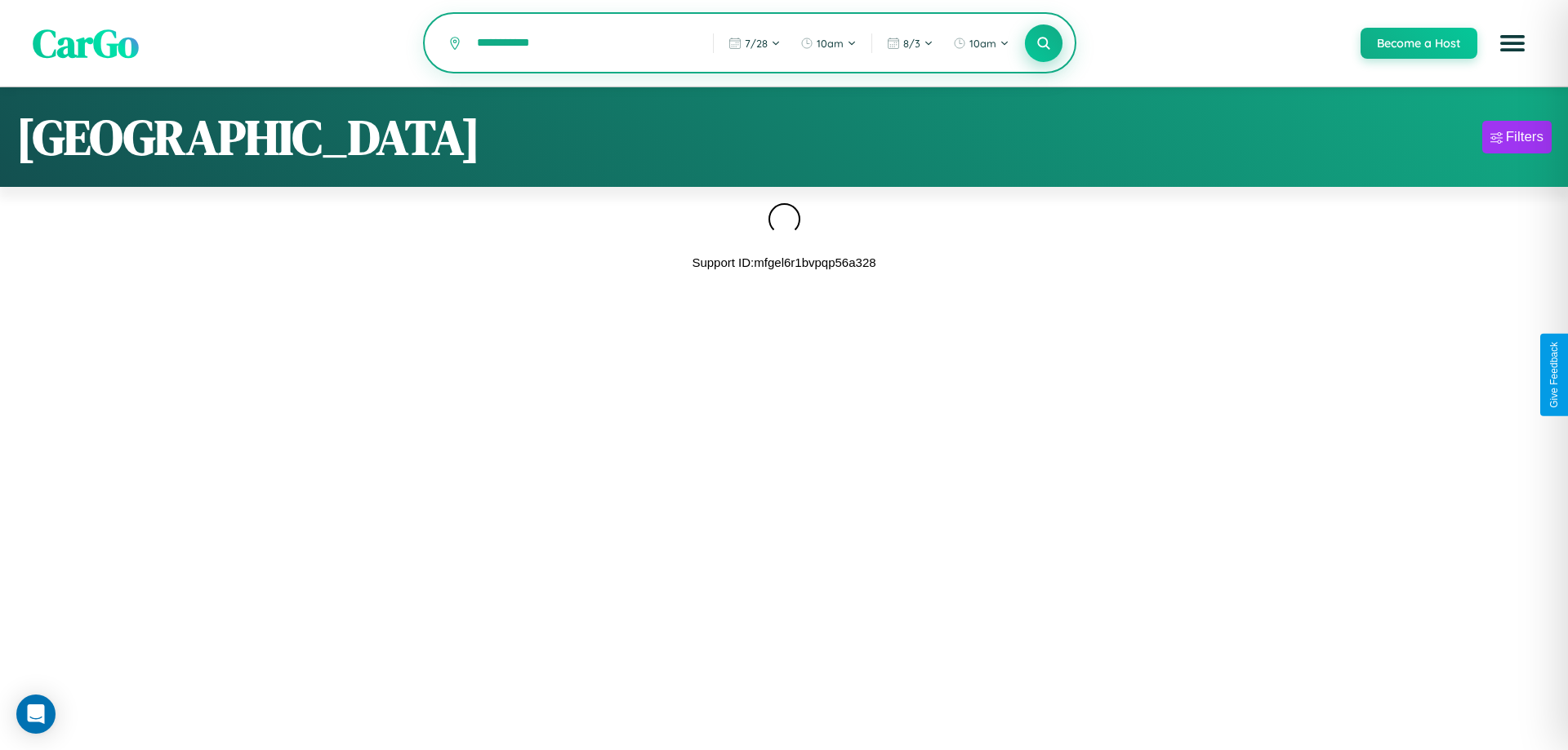
type input "**********"
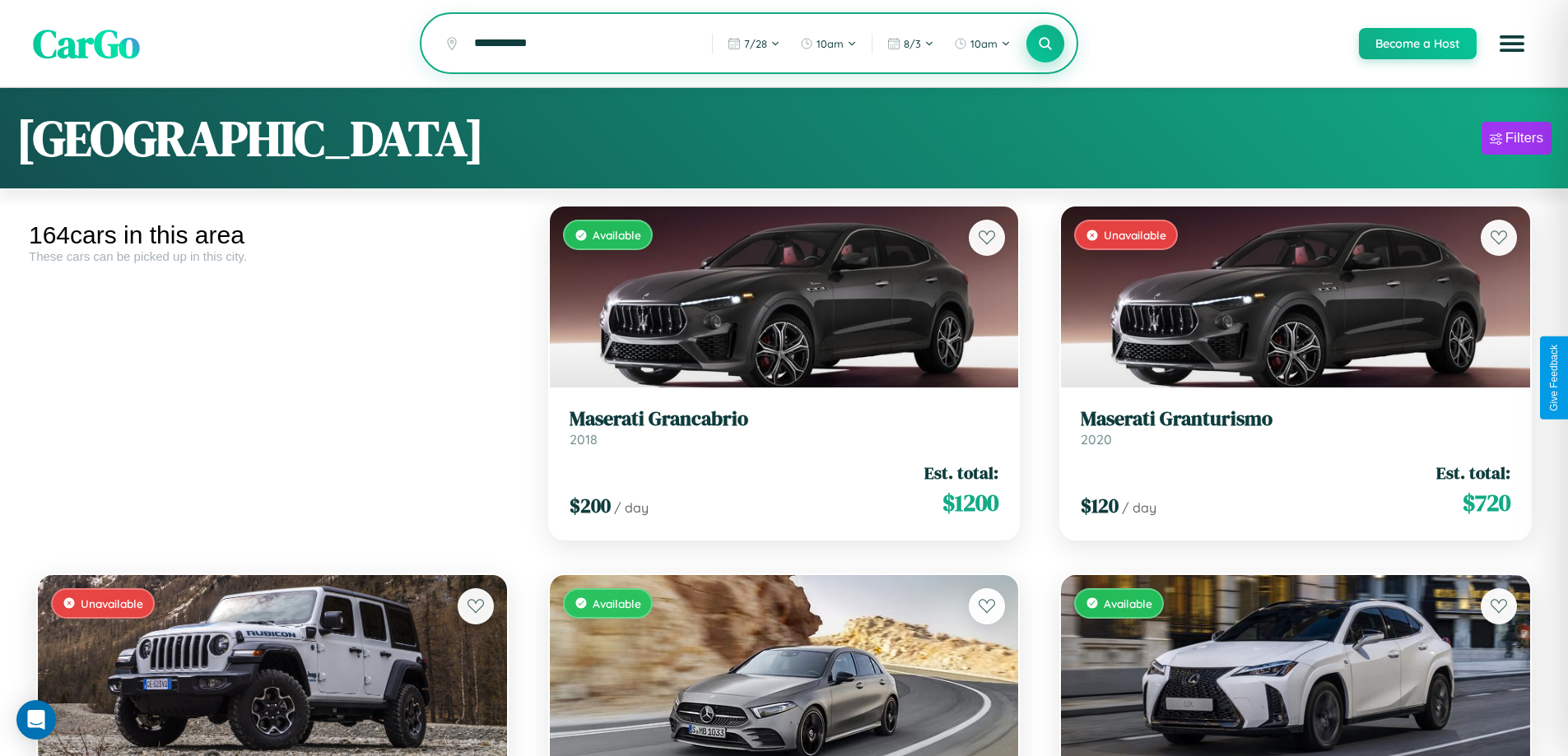
click at [1044, 44] on icon at bounding box center [1045, 43] width 16 height 16
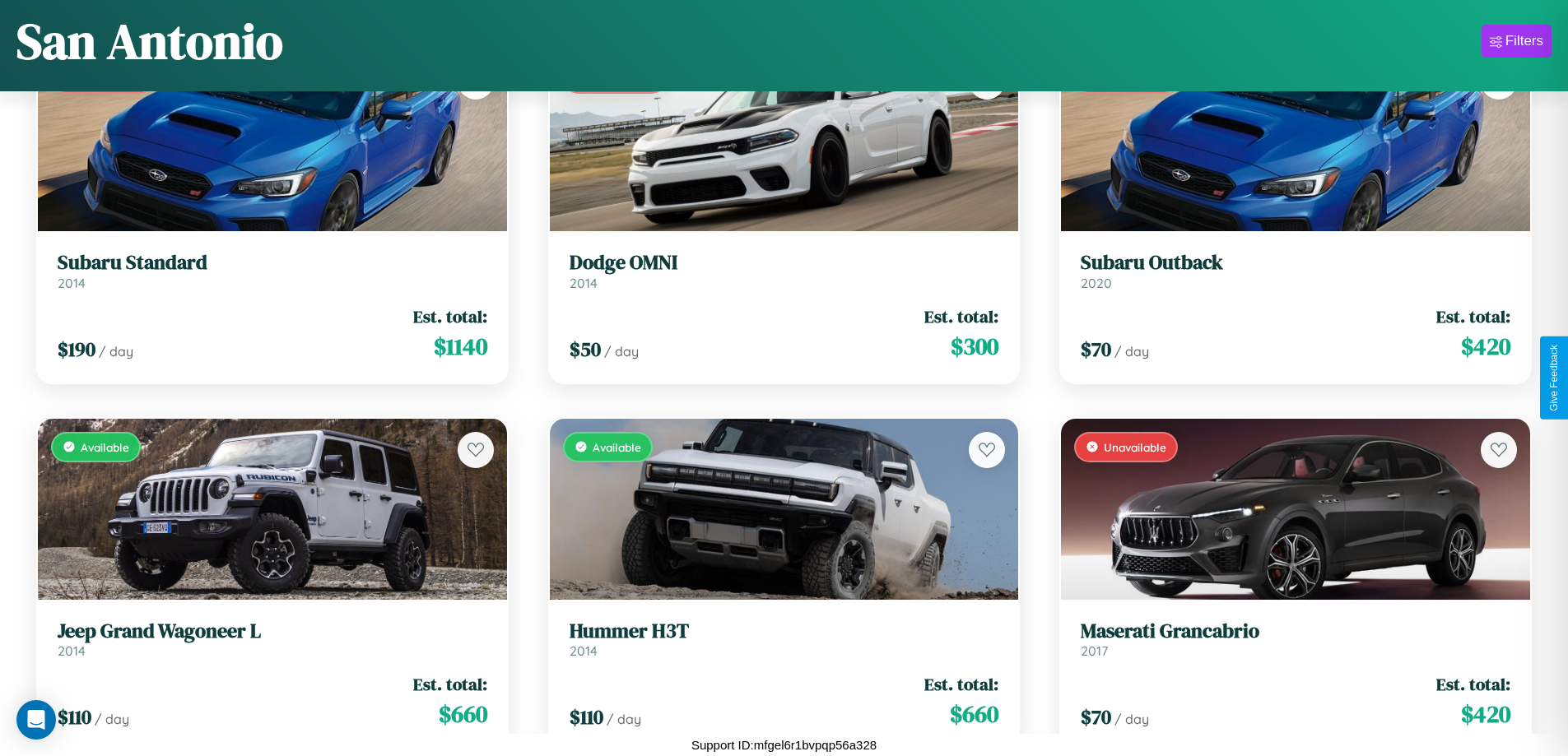
scroll to position [969, 0]
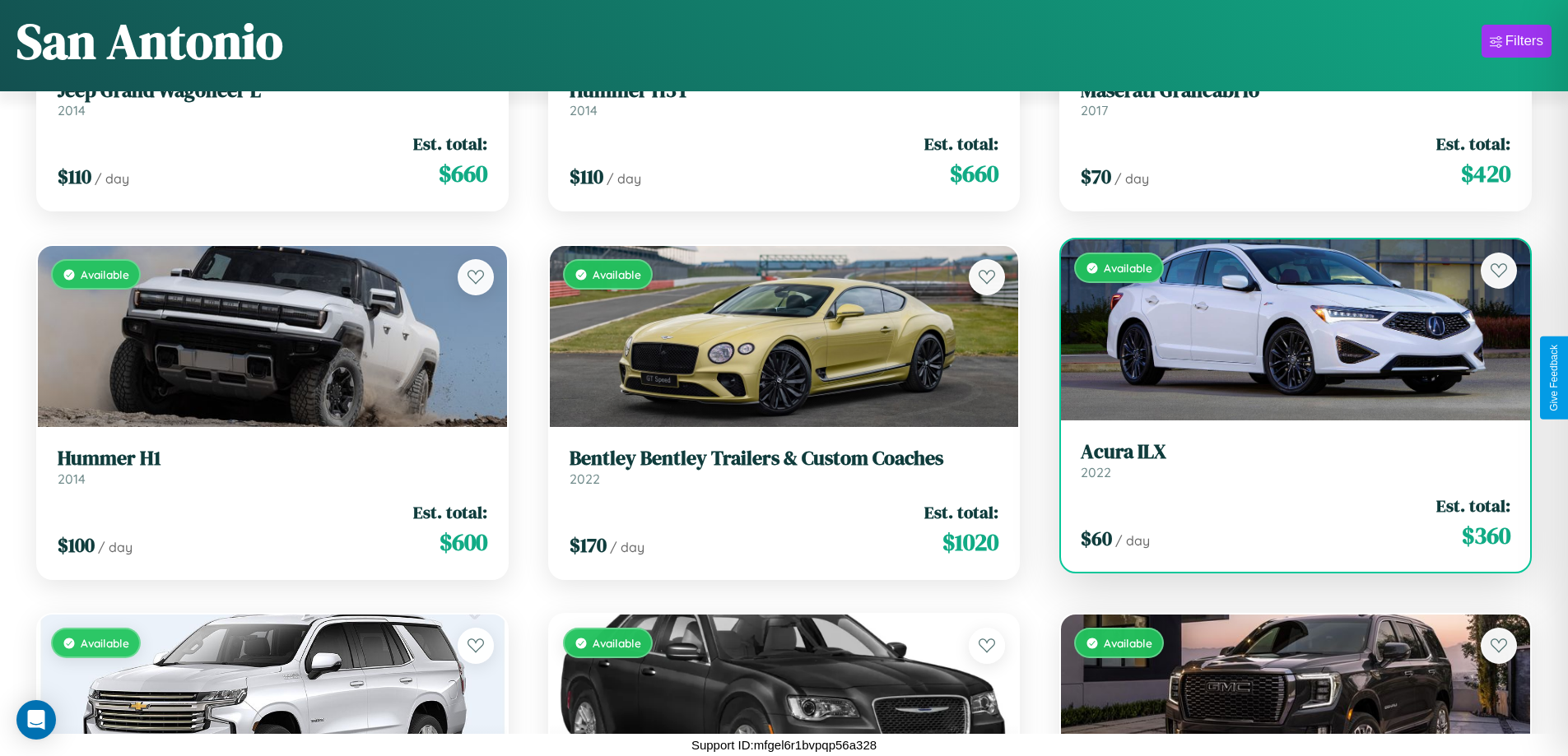
click at [1285, 467] on link "Acura ILX 2022" at bounding box center [1295, 460] width 430 height 40
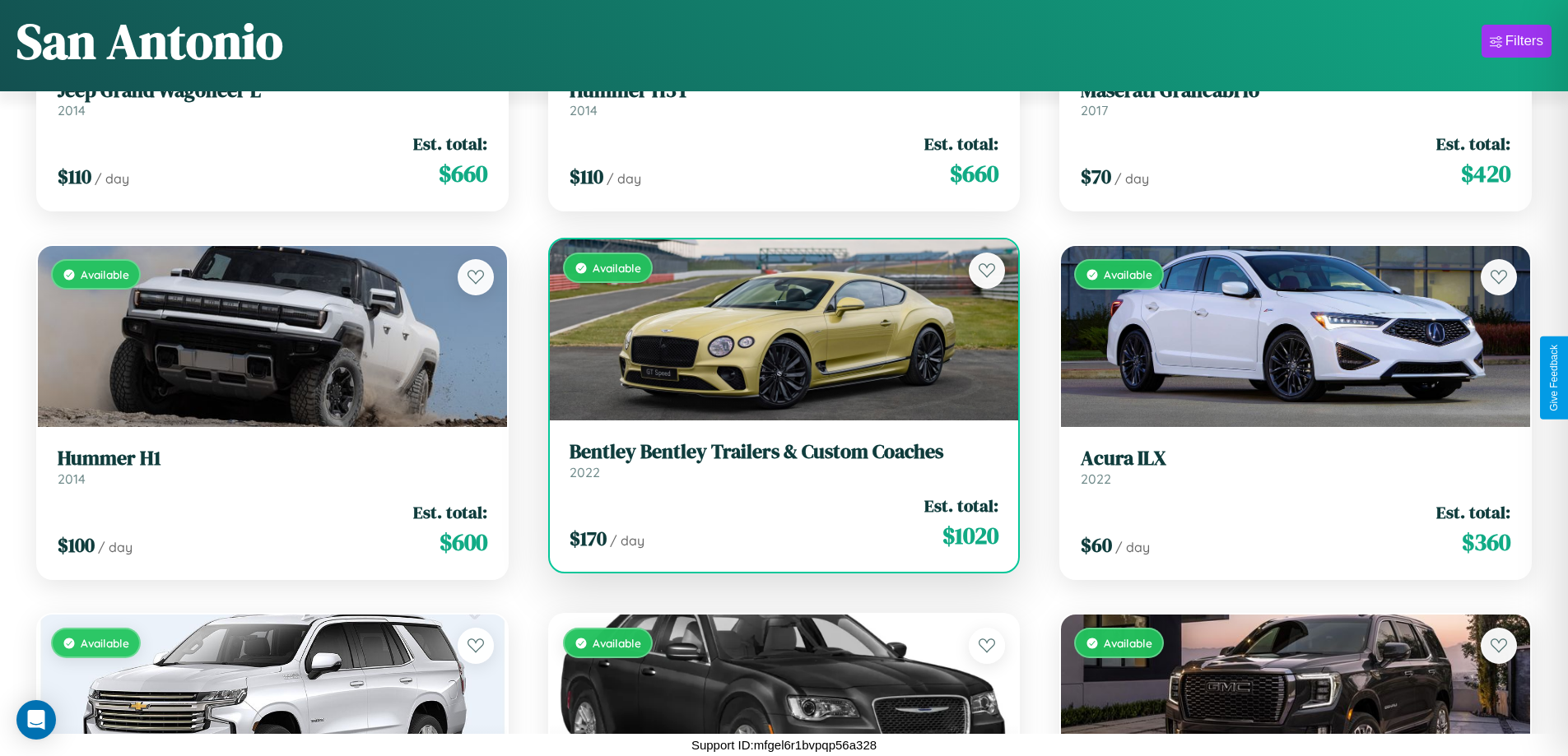
scroll to position [1337, 0]
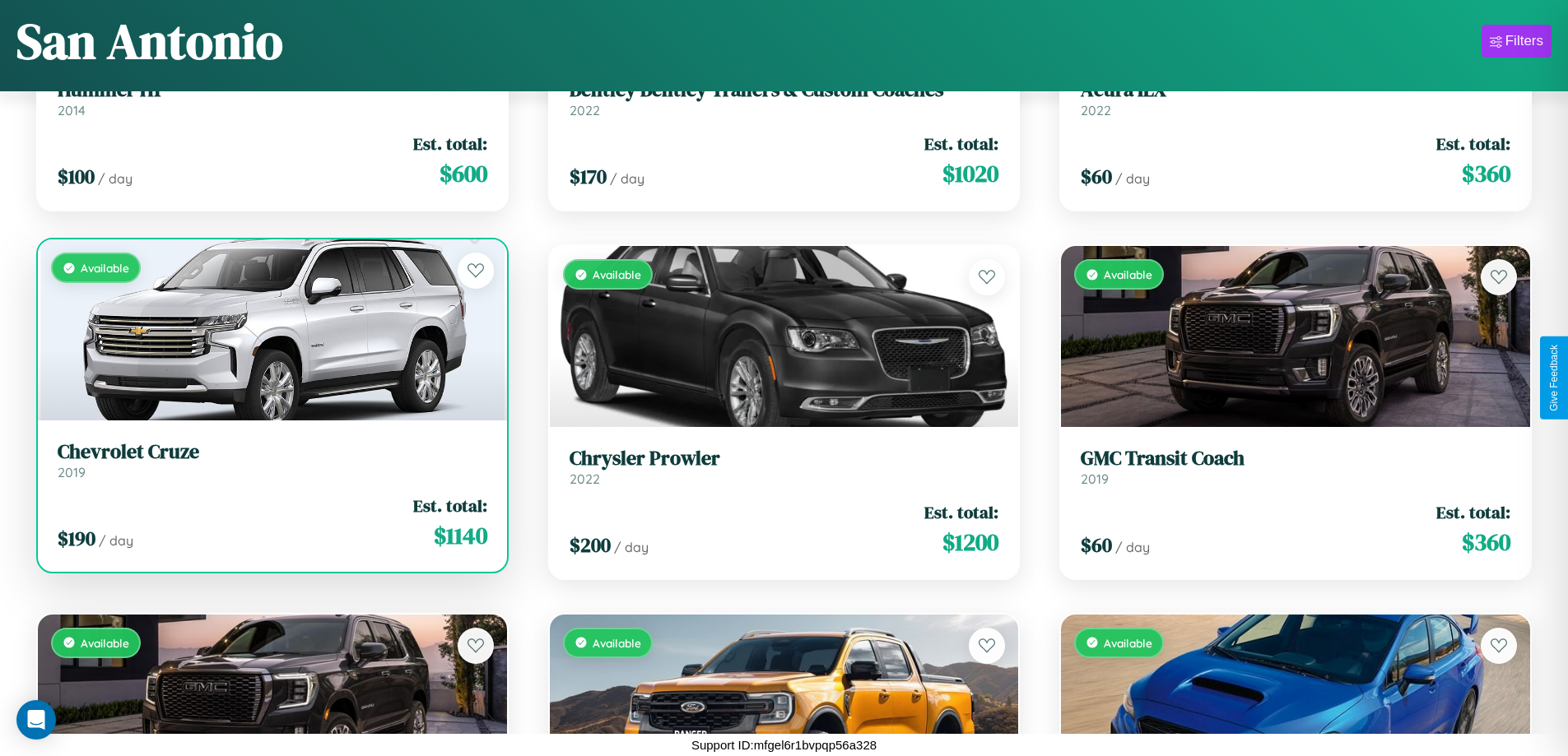
click at [270, 467] on link "Chevrolet Cruze 2019" at bounding box center [273, 460] width 430 height 40
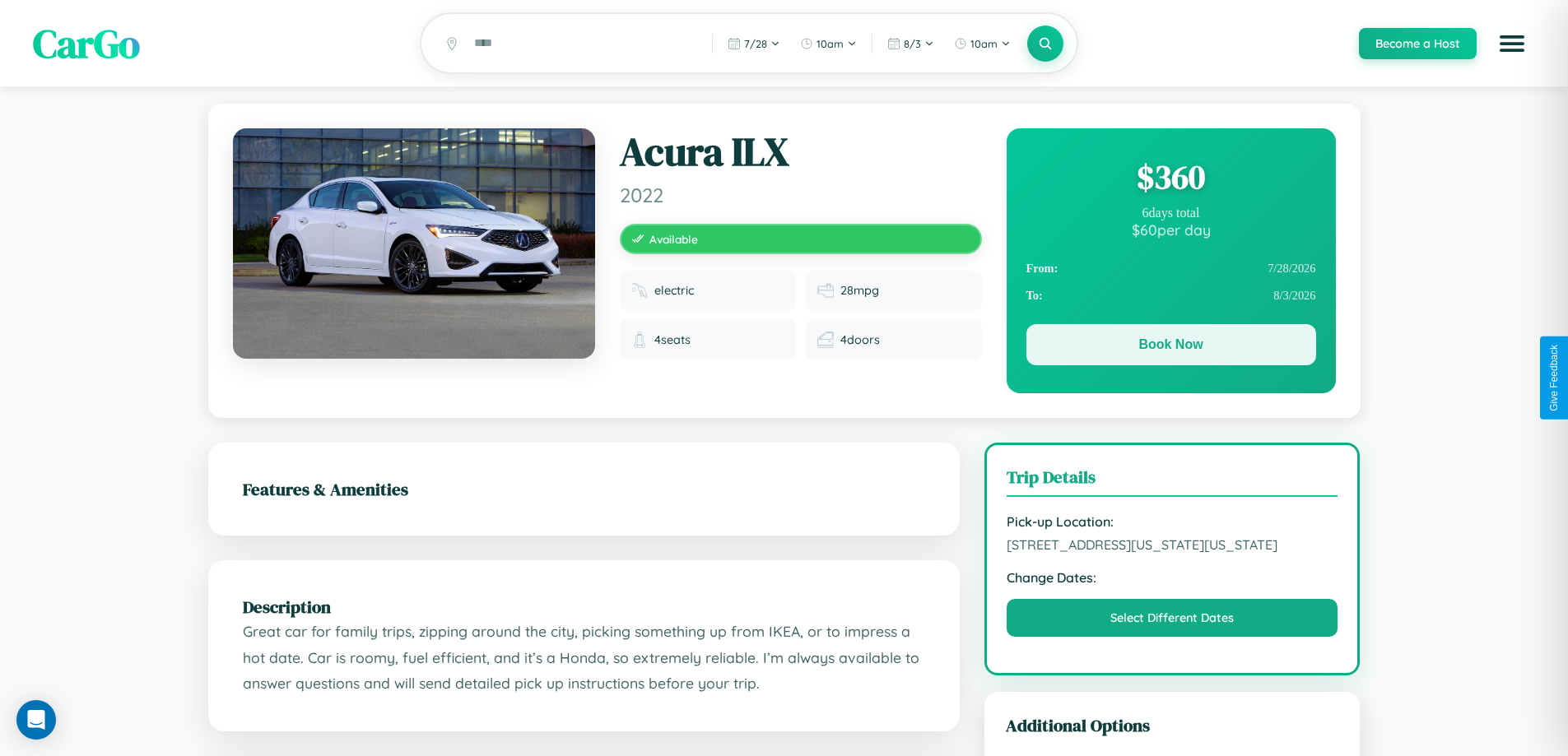
click at [1170, 348] on button "Book Now" at bounding box center [1171, 345] width 290 height 41
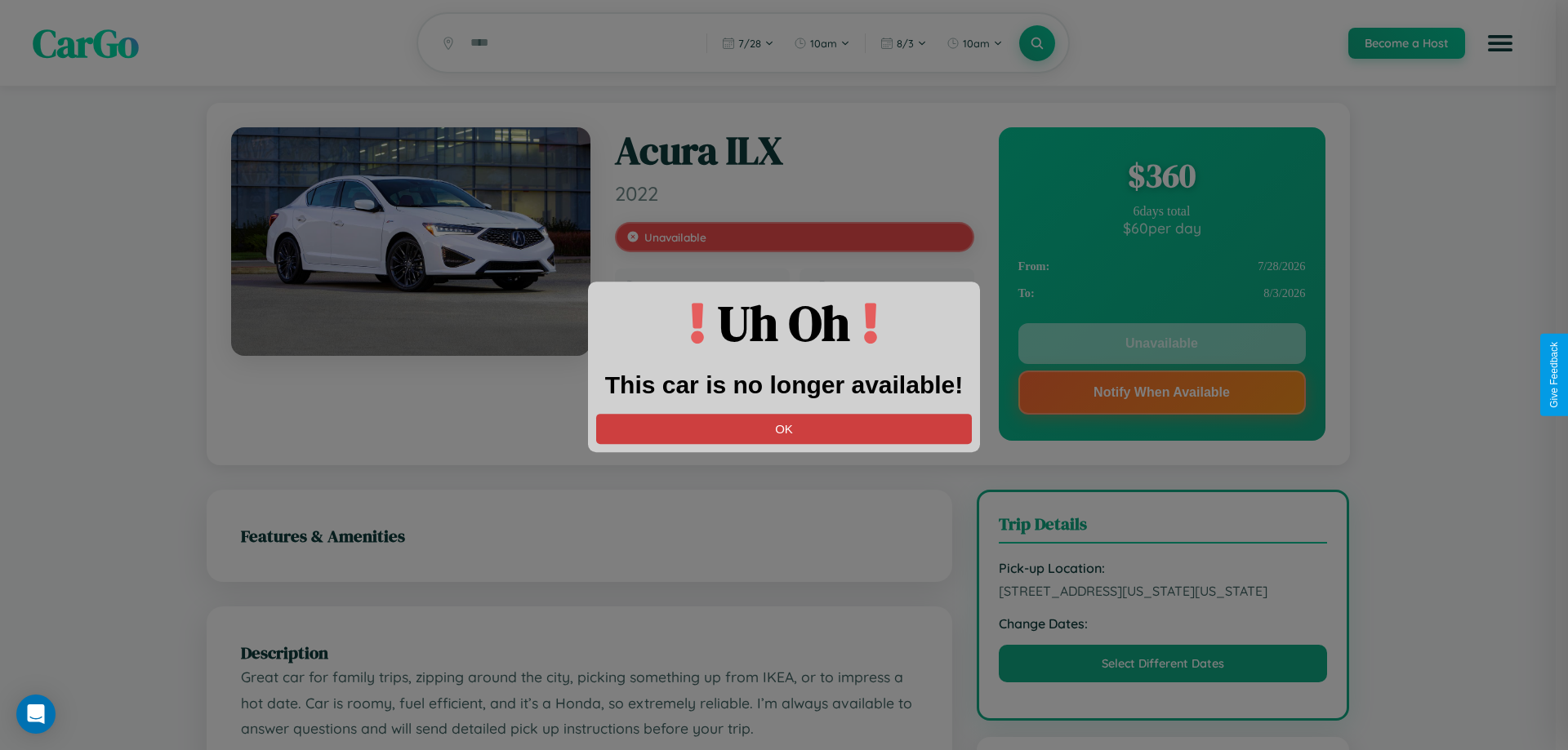
click at [784, 428] on button "OK" at bounding box center [784, 428] width 376 height 30
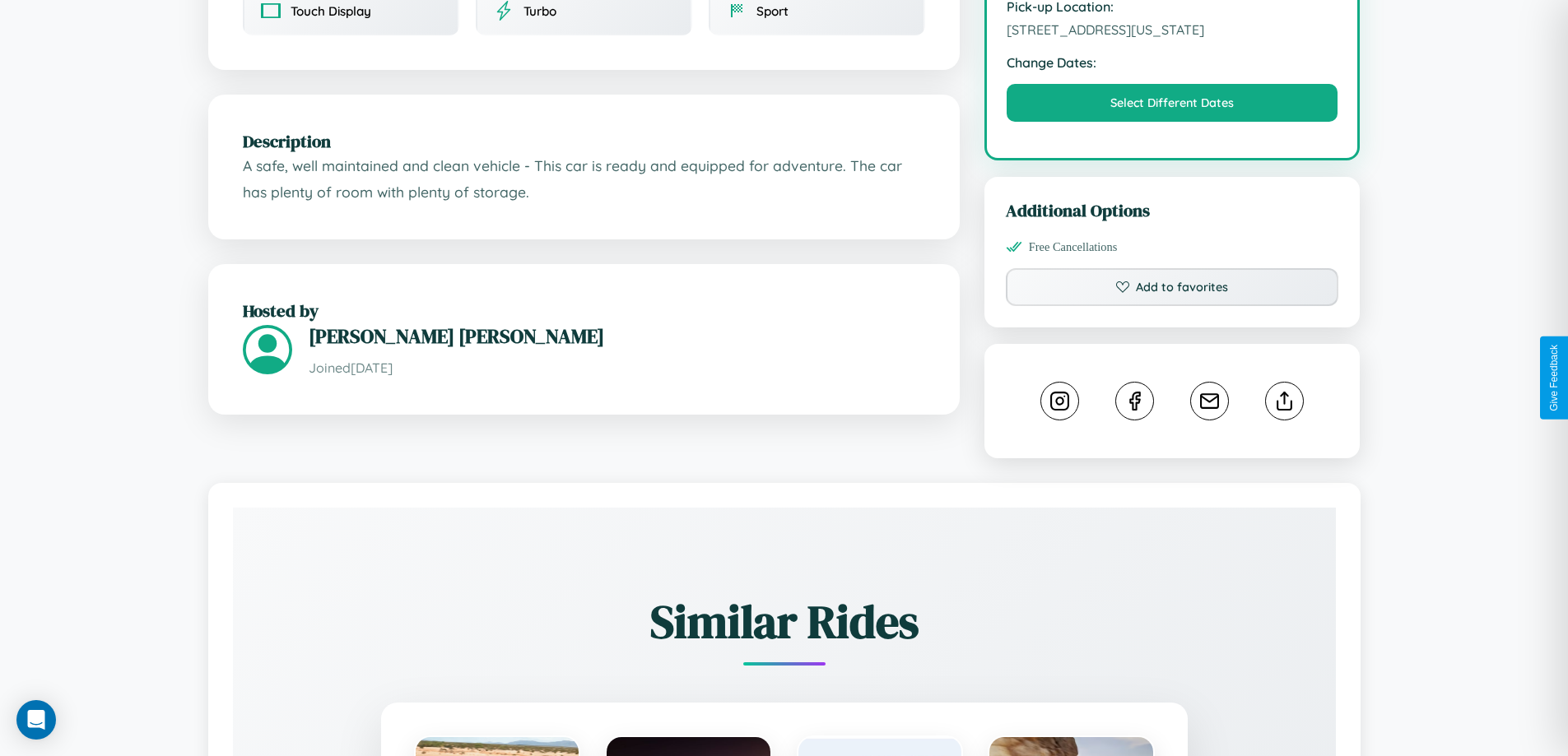
scroll to position [557, 0]
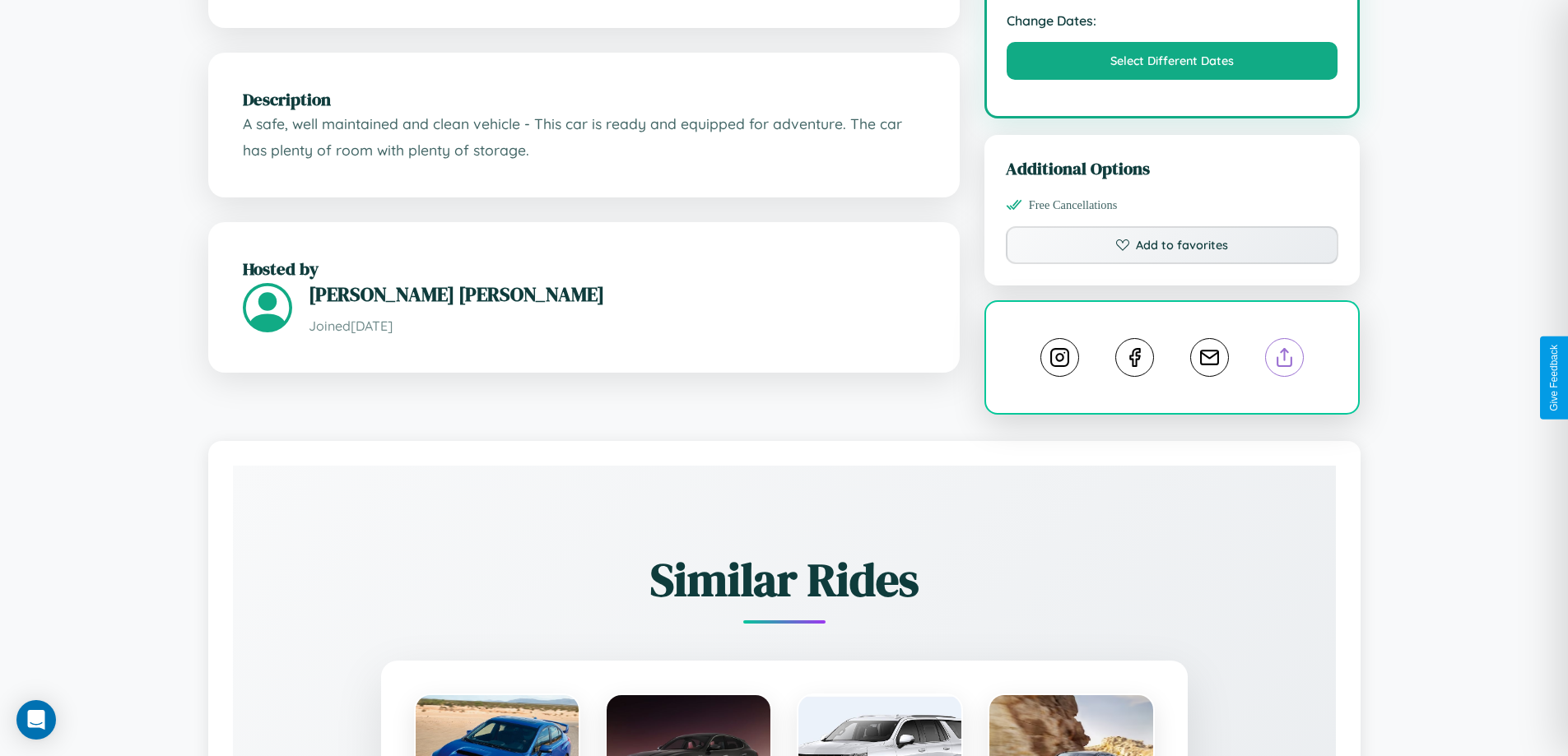
click at [1285, 360] on line at bounding box center [1285, 355] width 0 height 12
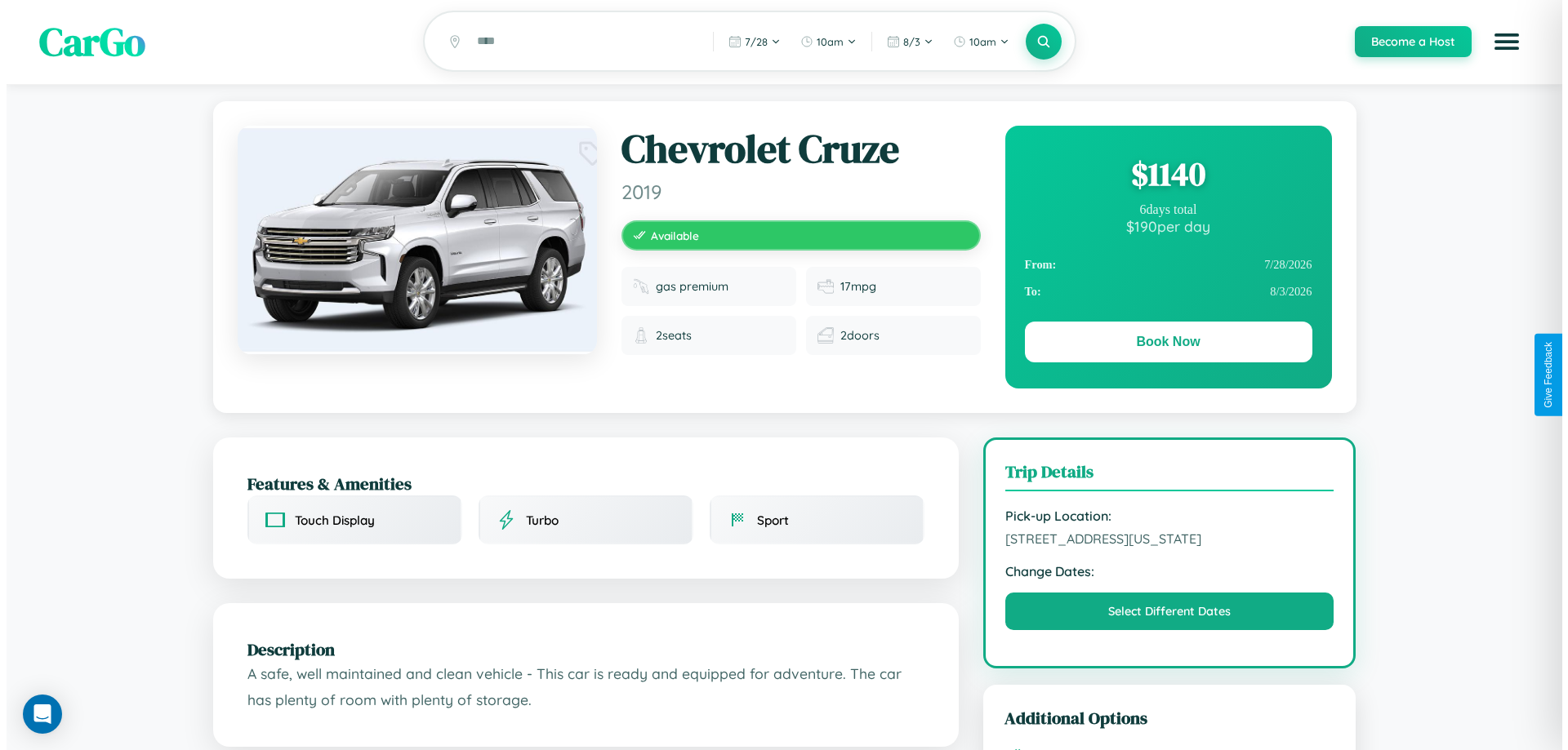
scroll to position [0, 0]
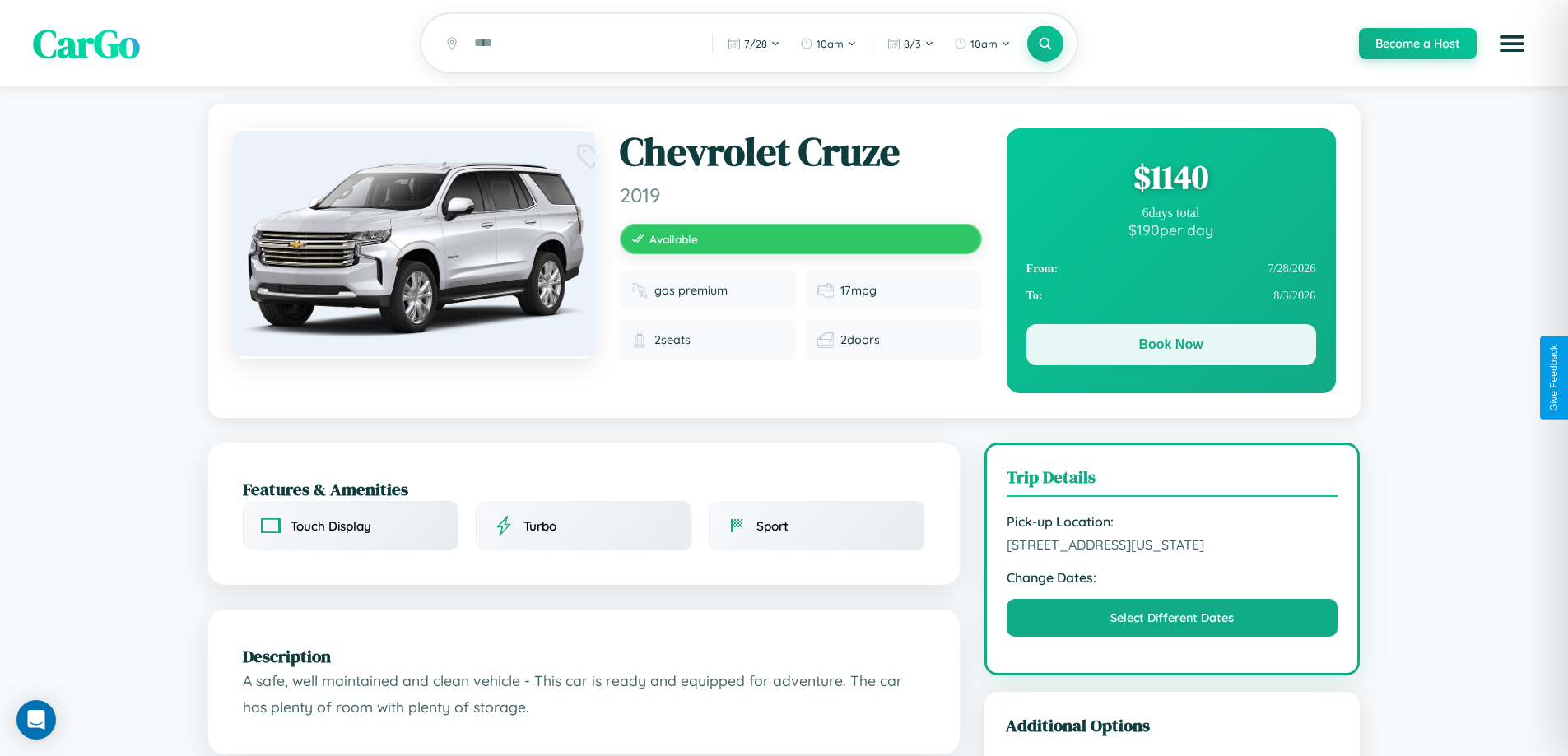
click at [1170, 348] on button "Book Now" at bounding box center [1171, 345] width 290 height 41
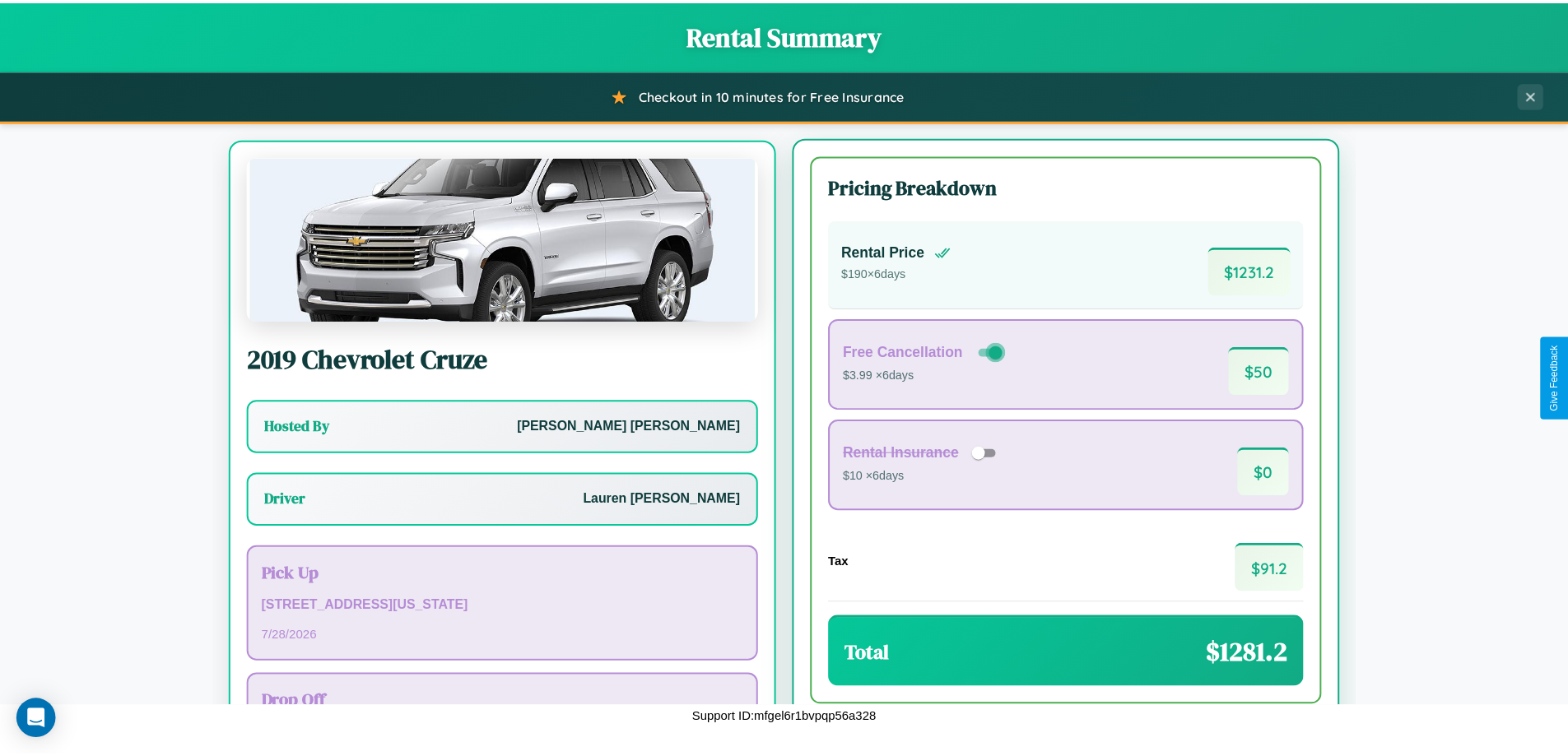
scroll to position [76, 0]
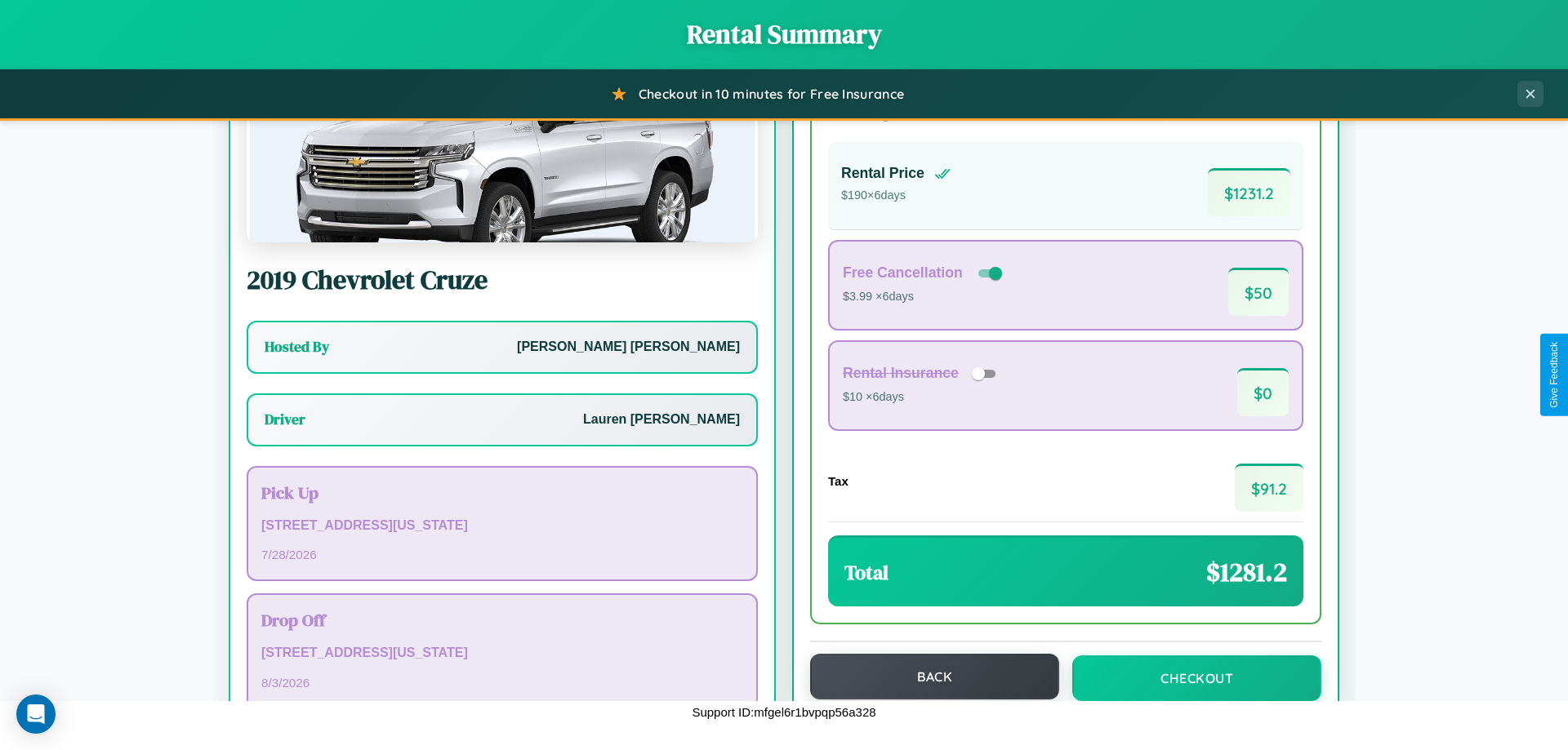
click at [926, 676] on button "Back" at bounding box center [934, 676] width 249 height 46
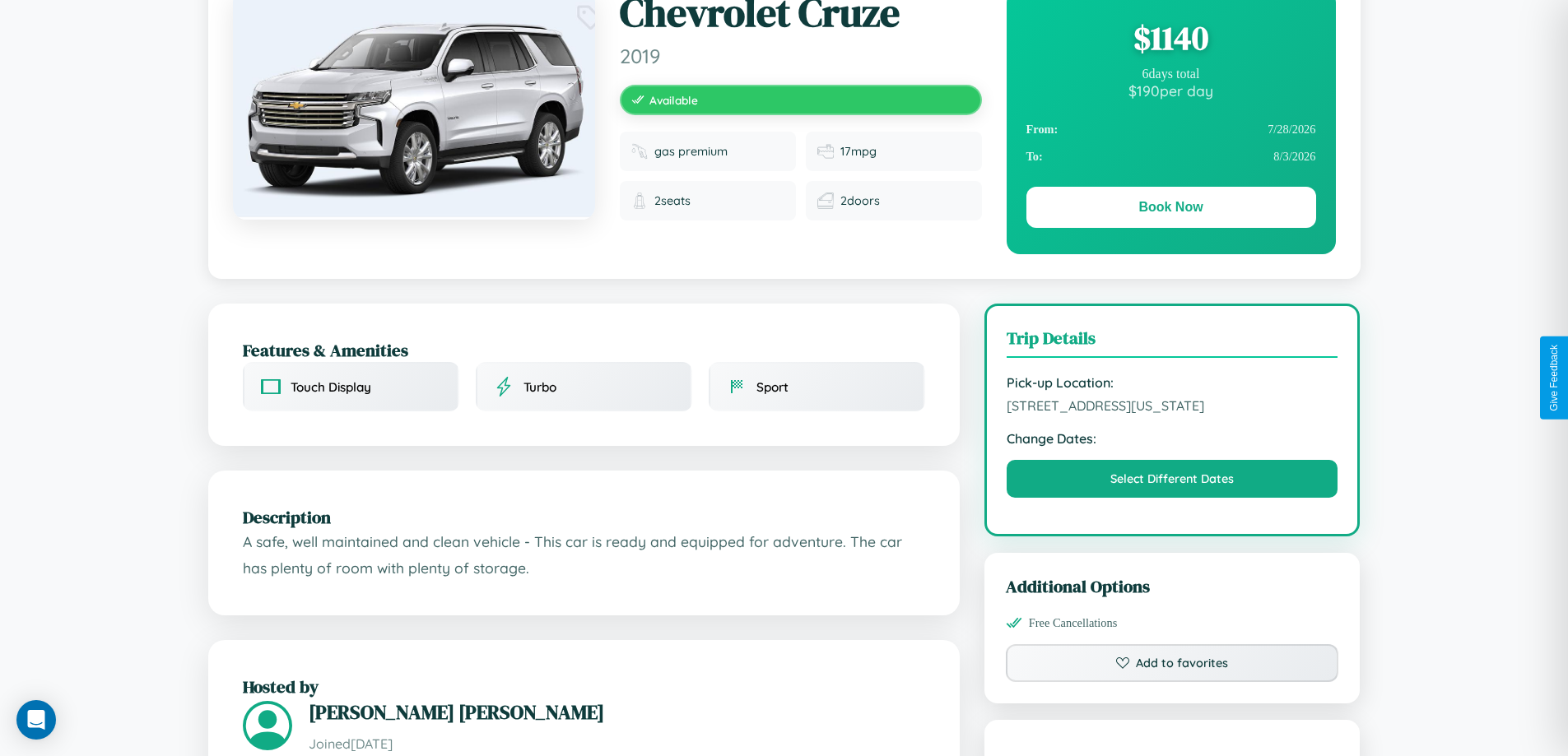
scroll to position [557, 0]
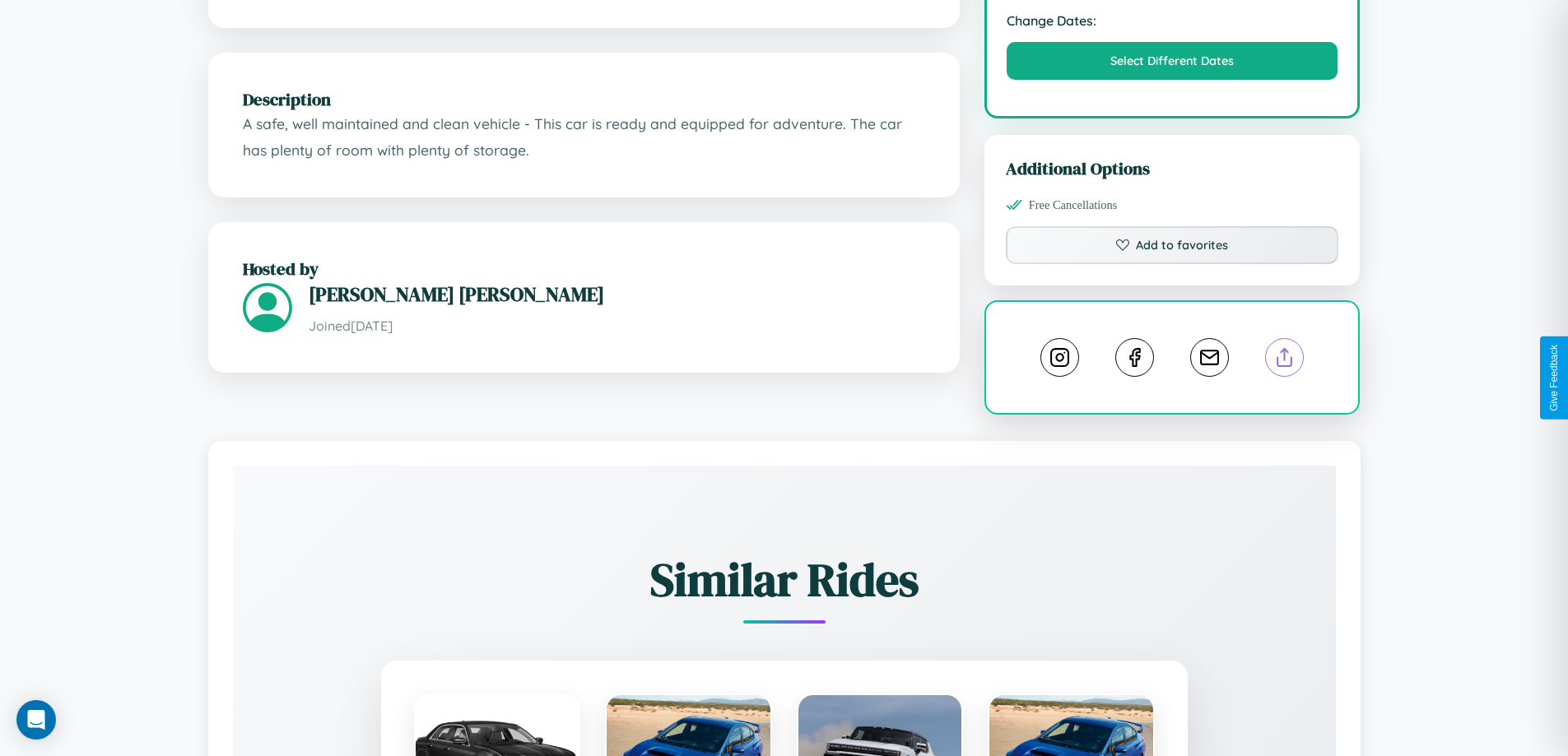
click at [1285, 360] on line at bounding box center [1285, 355] width 0 height 12
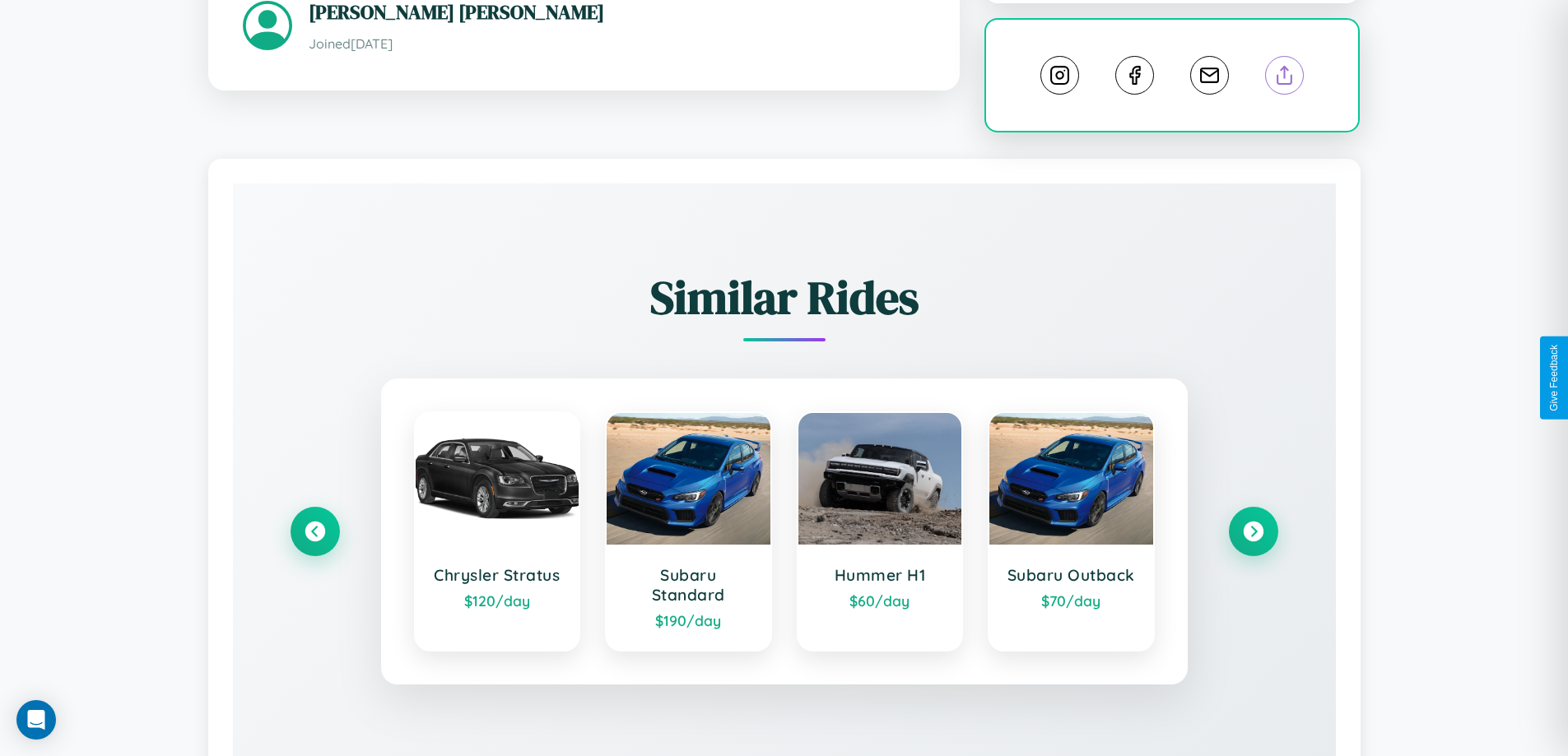
scroll to position [933, 0]
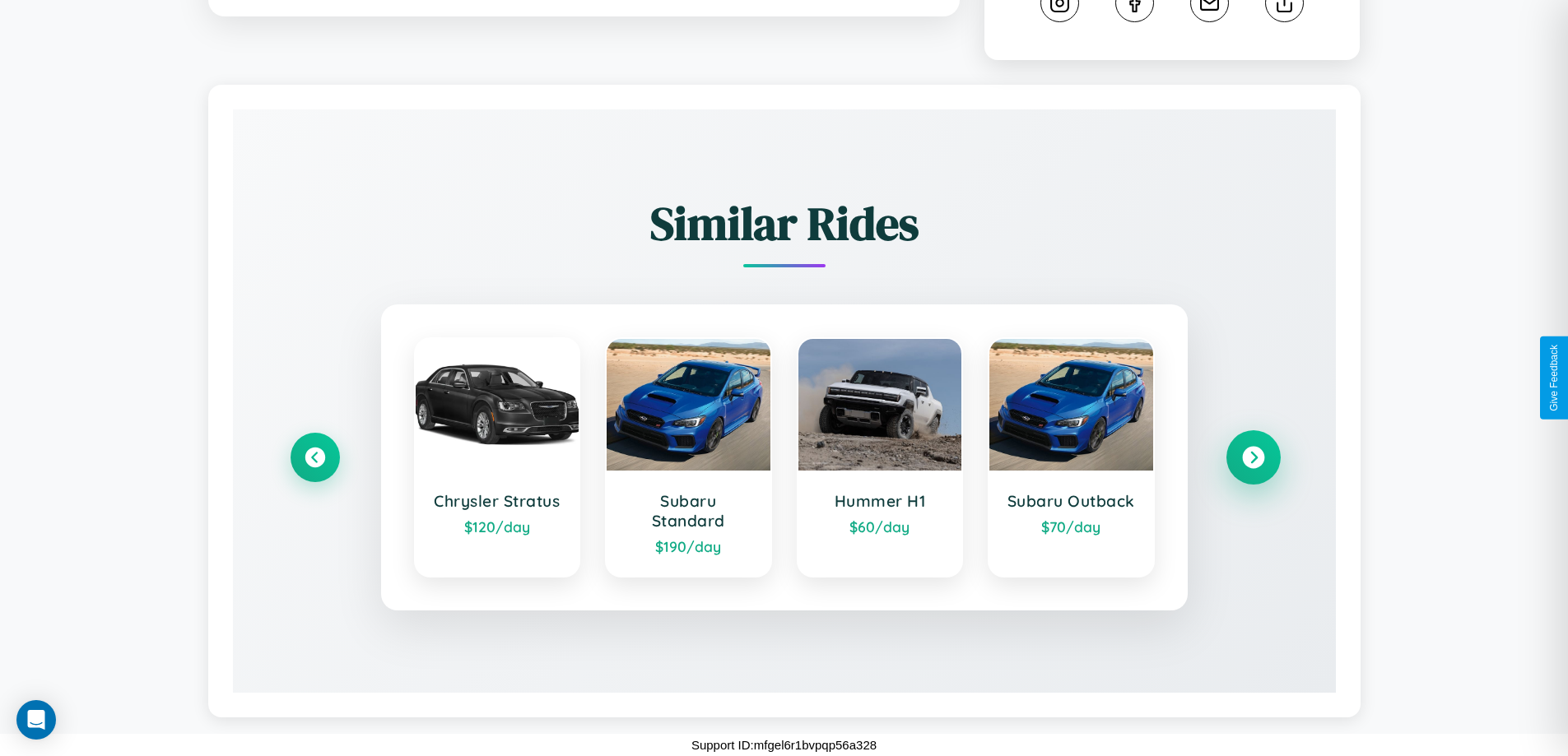
click at [1252, 457] on icon at bounding box center [1252, 457] width 22 height 22
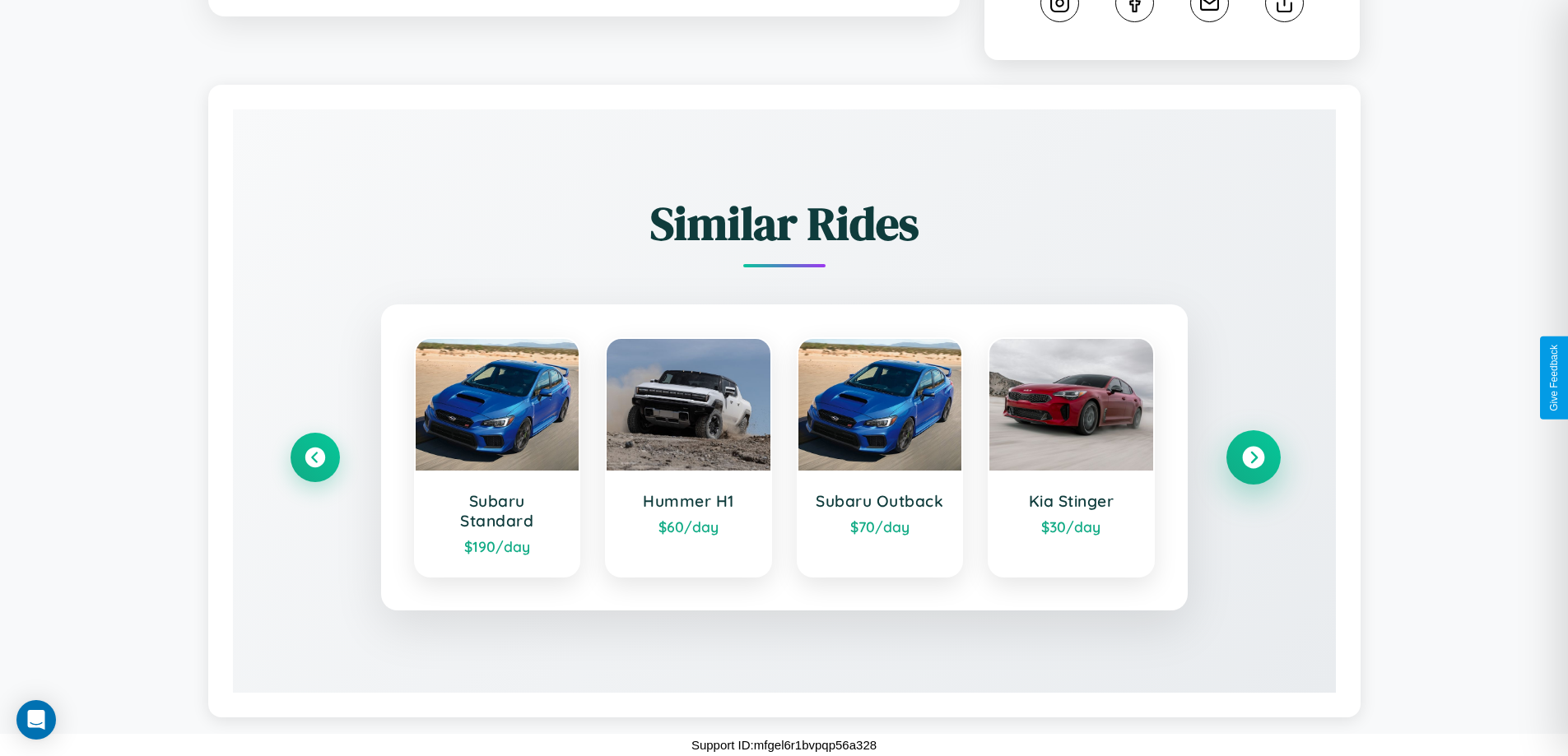
click at [1252, 457] on icon at bounding box center [1252, 457] width 22 height 22
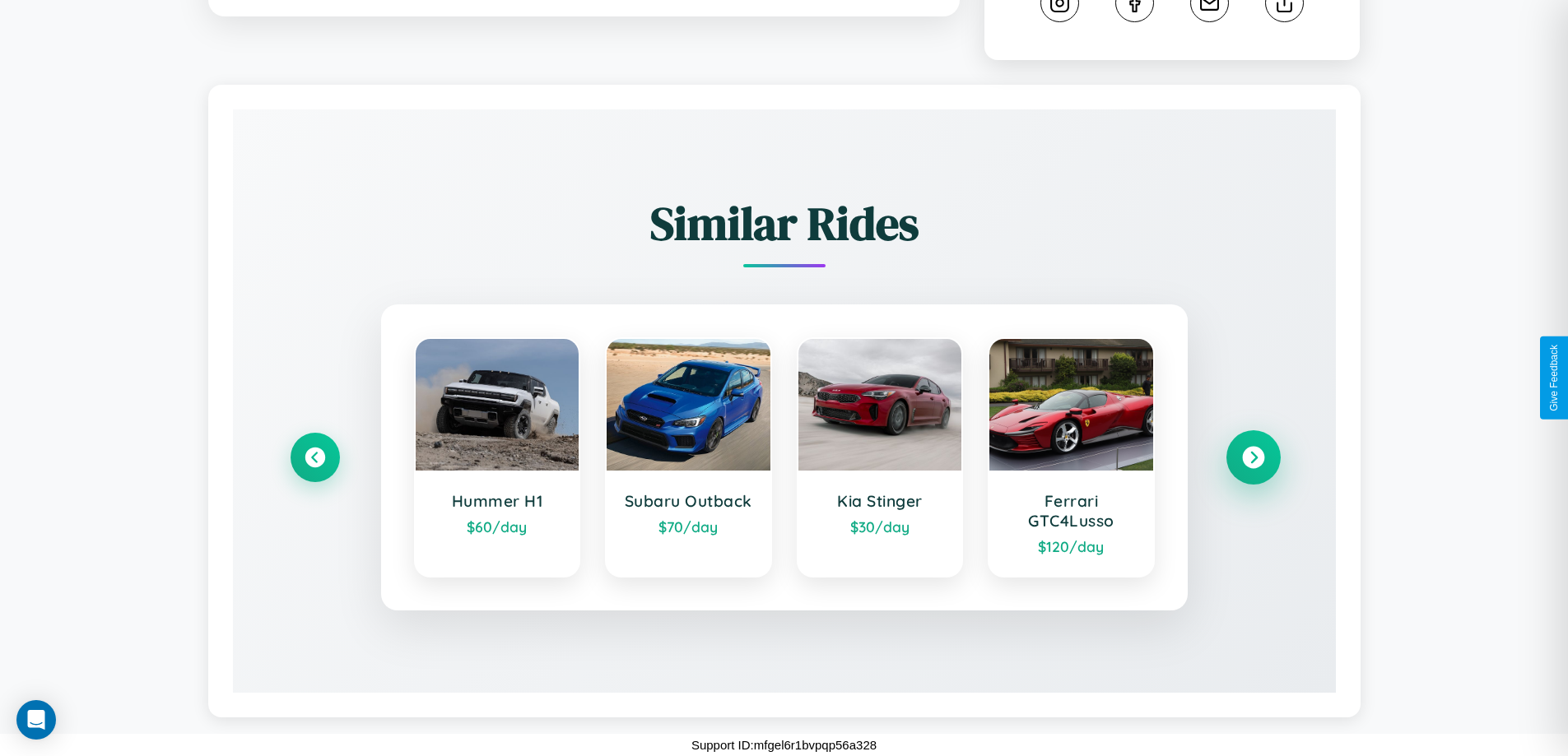
click at [1252, 457] on icon at bounding box center [1252, 457] width 22 height 22
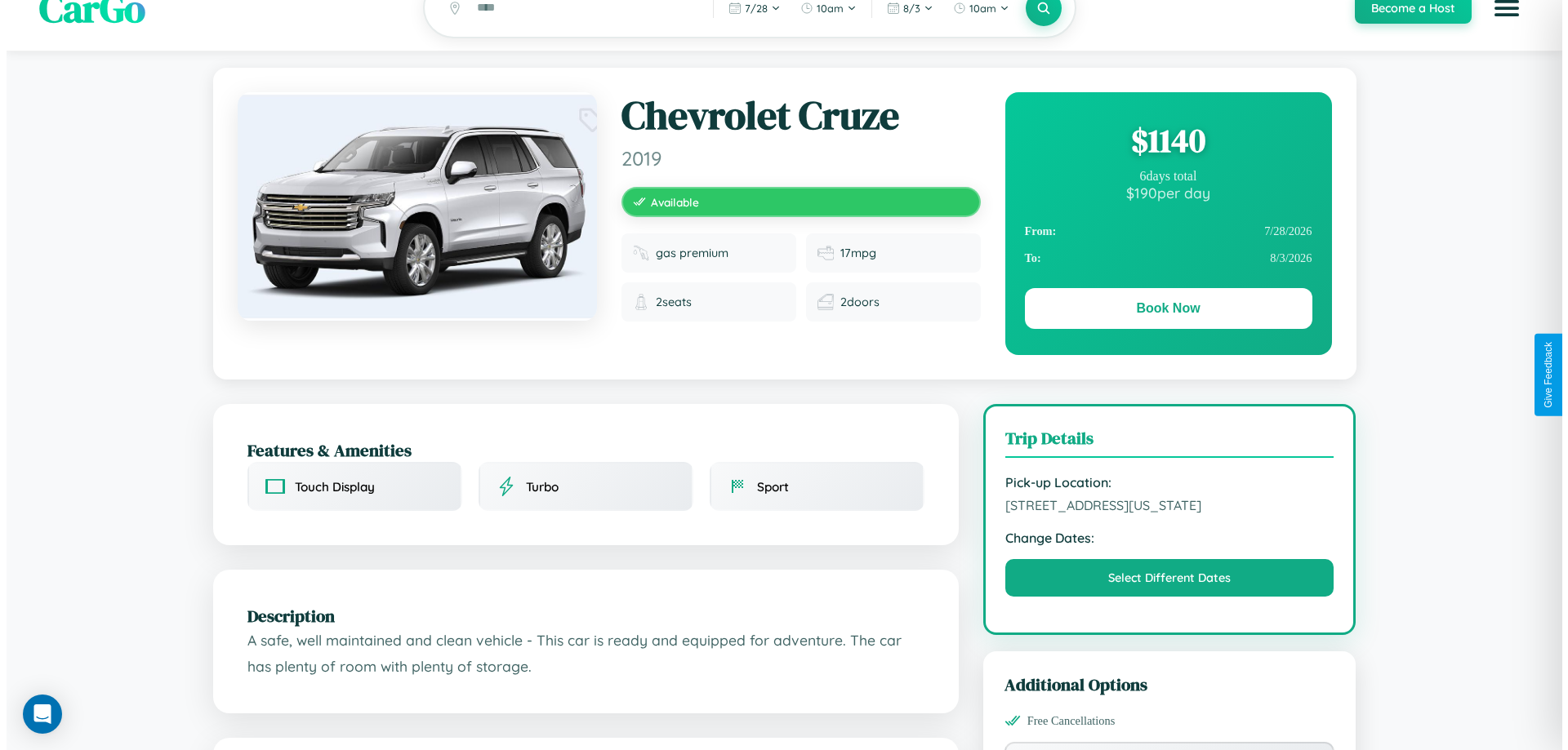
scroll to position [0, 0]
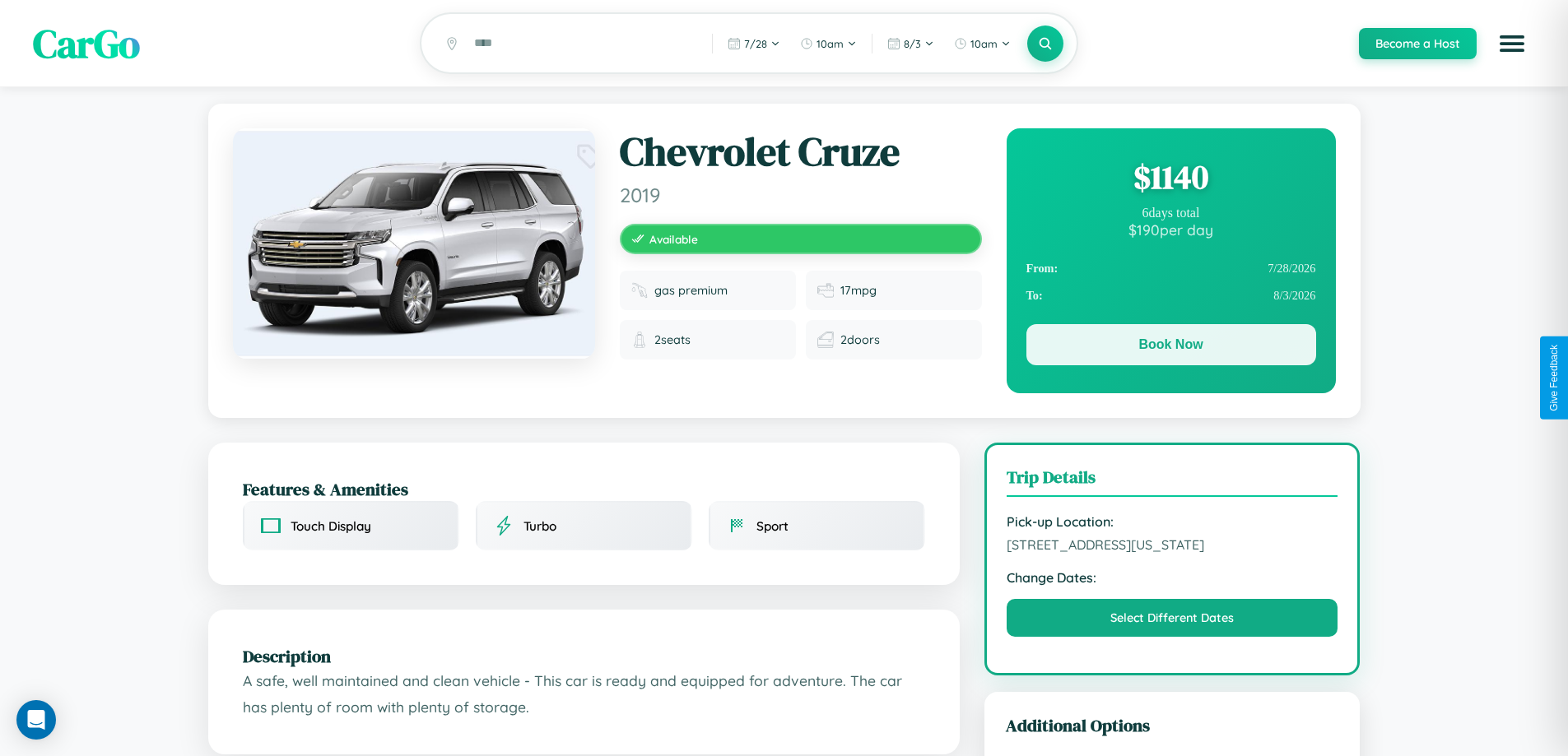
click at [1170, 348] on button "Book Now" at bounding box center [1171, 345] width 290 height 41
